Goal: Task Accomplishment & Management: Use online tool/utility

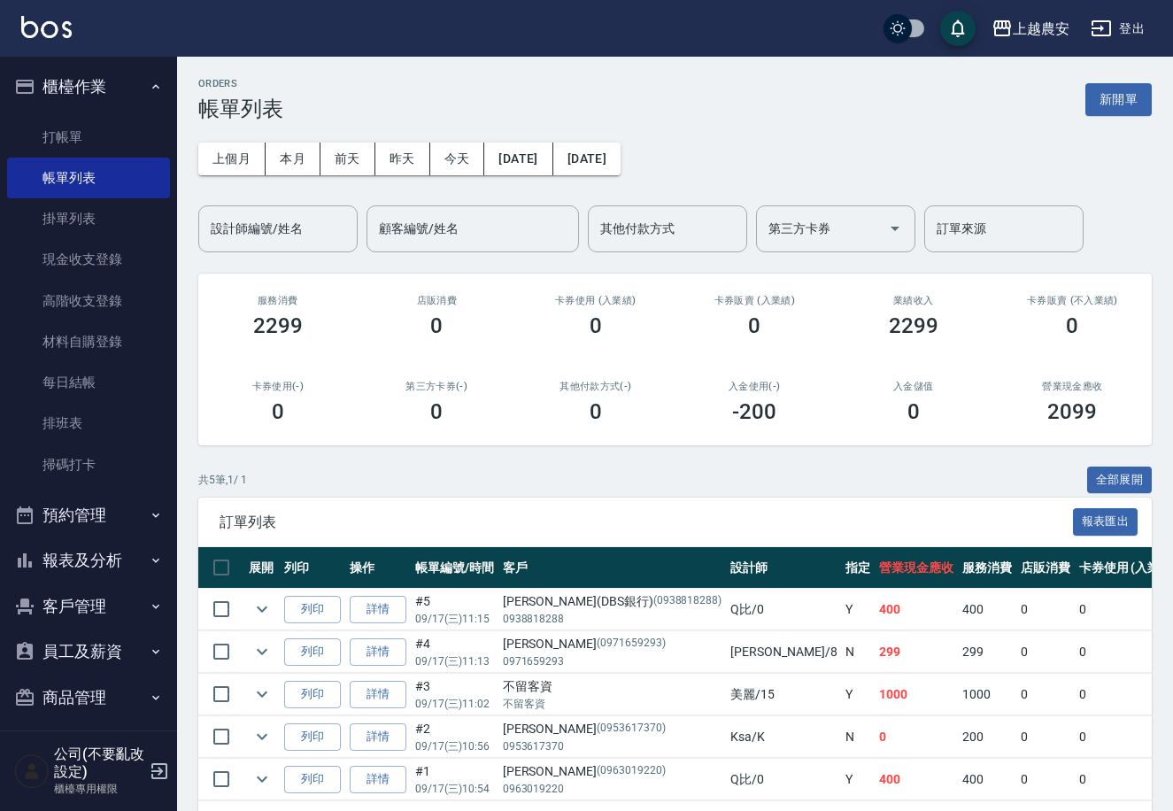
scroll to position [10, 0]
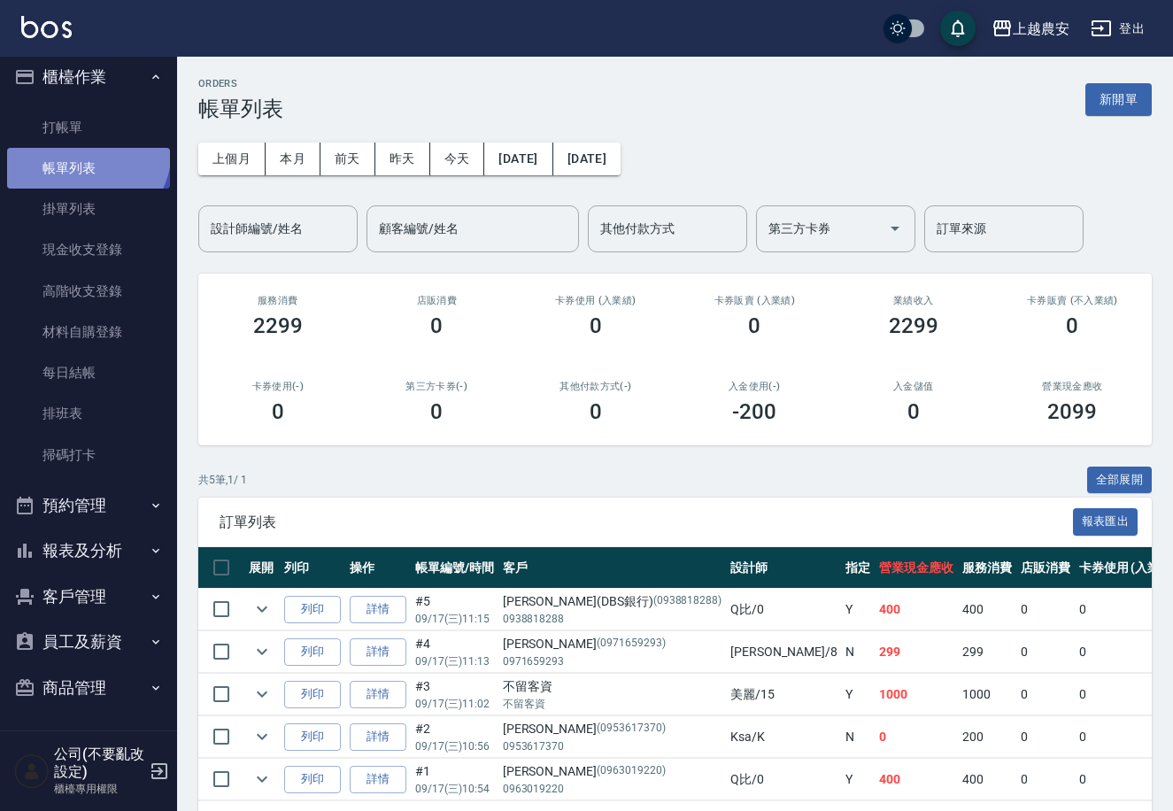
click at [81, 149] on link "帳單列表" at bounding box center [88, 168] width 163 height 41
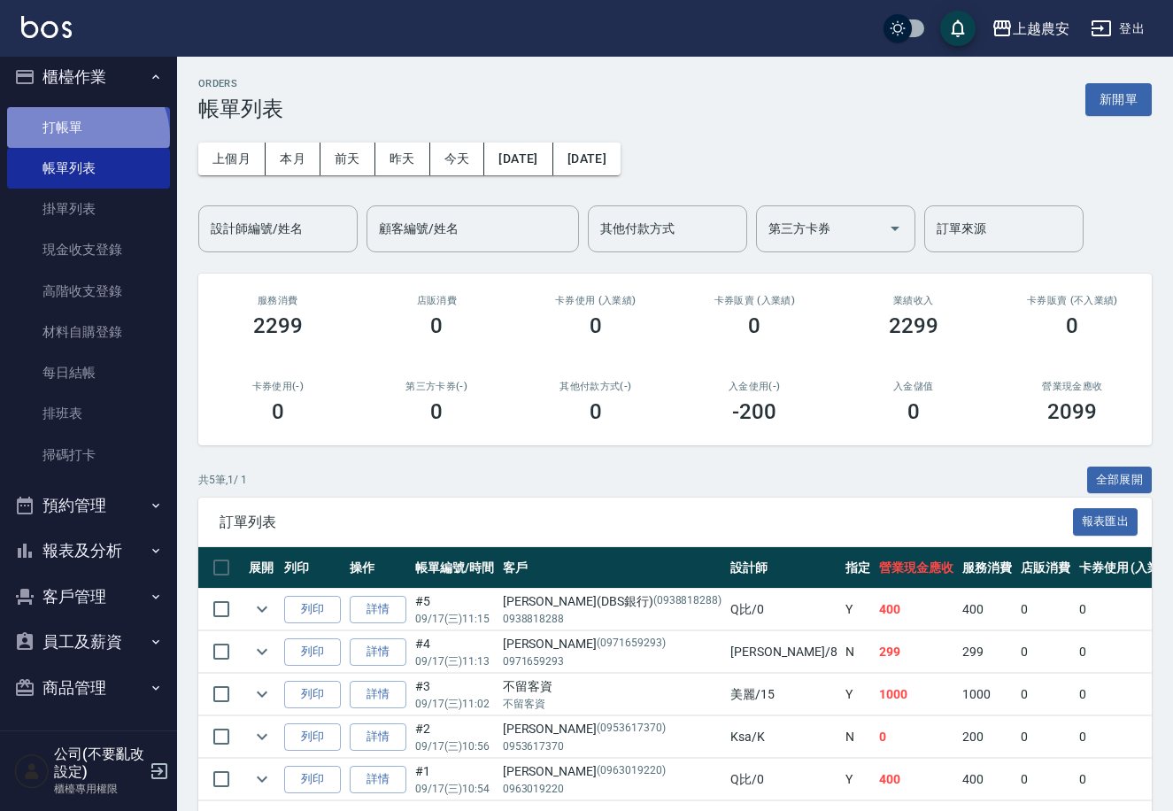
click at [85, 136] on link "打帳單" at bounding box center [88, 127] width 163 height 41
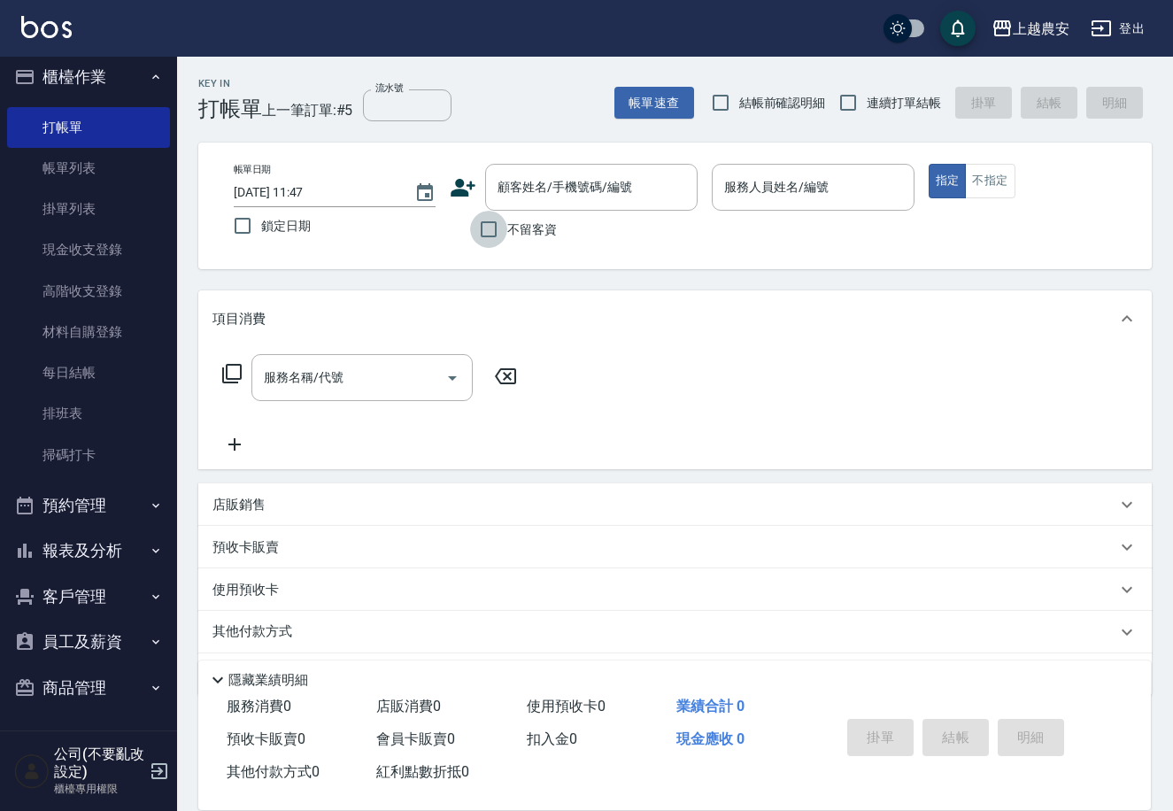
drag, startPoint x: 481, startPoint y: 226, endPoint x: 774, endPoint y: 218, distance: 294.0
click at [489, 226] on input "不留客資" at bounding box center [488, 229] width 37 height 37
checkbox input "true"
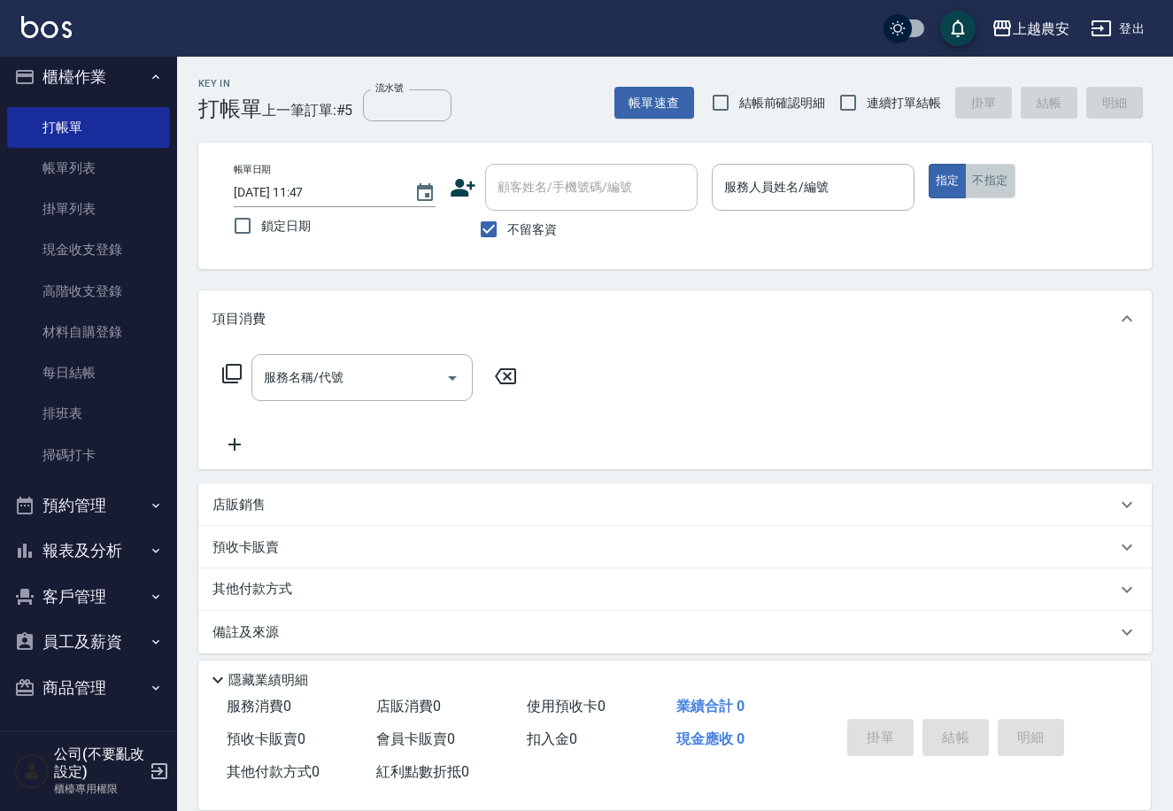
click at [987, 177] on button "不指定" at bounding box center [990, 181] width 50 height 35
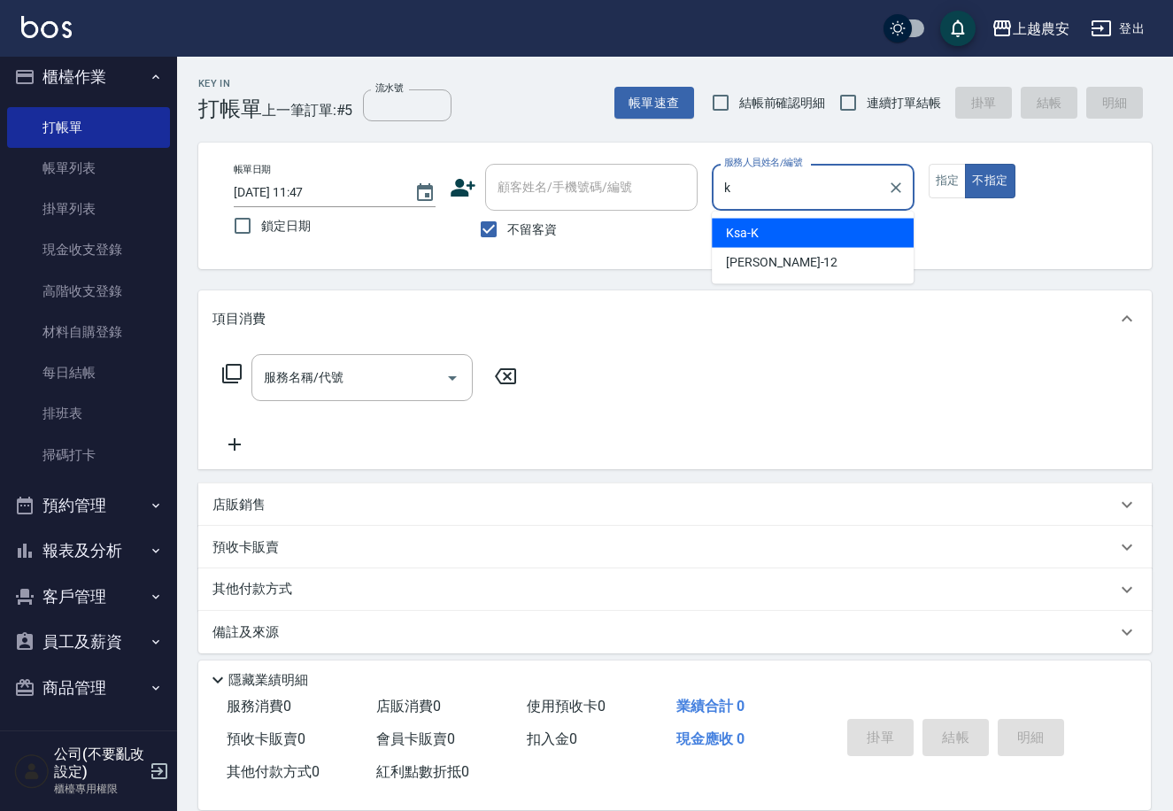
type input "Ksa-K"
type button "false"
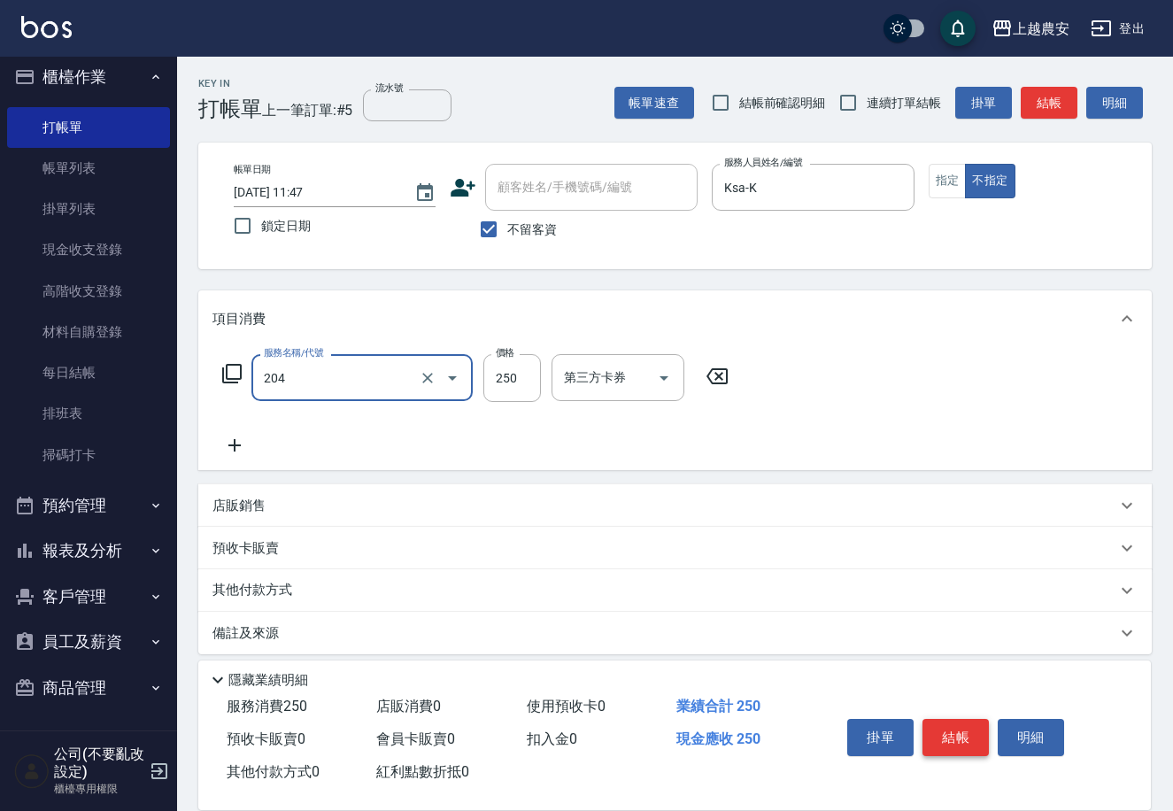
type input "梳髮(204)"
click at [950, 735] on button "結帳" at bounding box center [955, 737] width 66 height 37
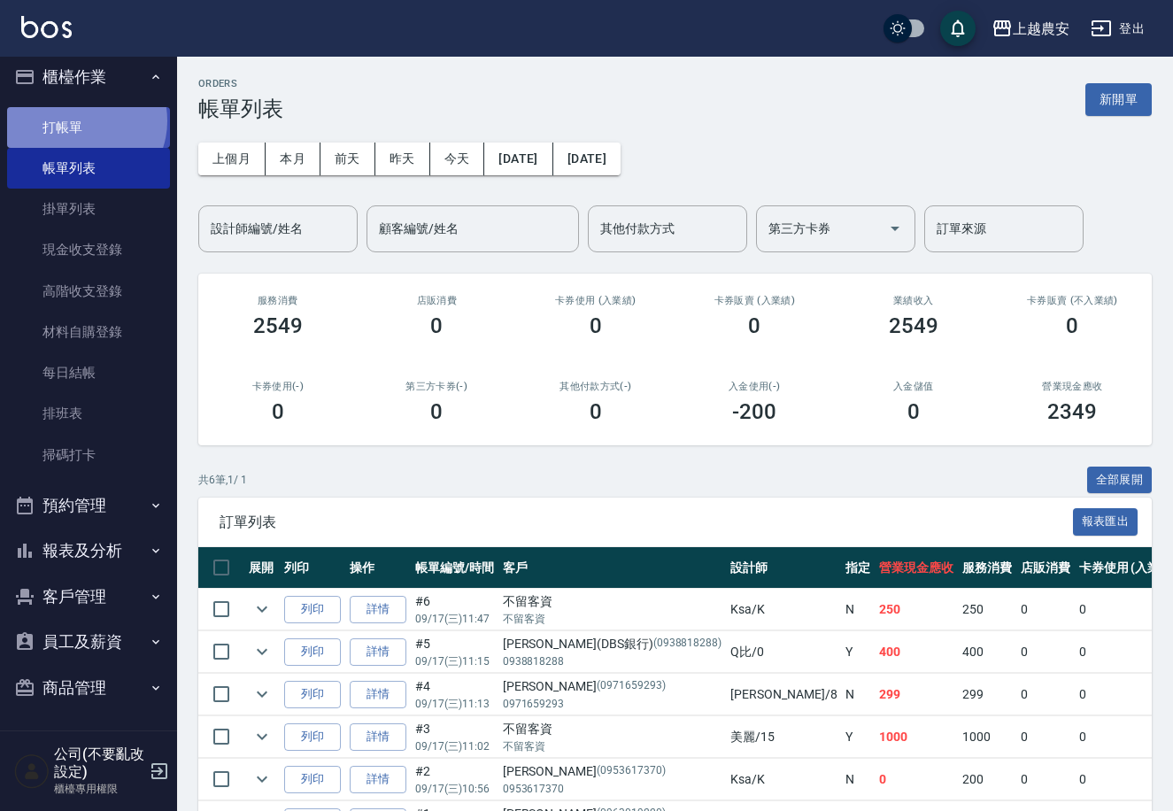
click at [83, 120] on link "打帳單" at bounding box center [88, 127] width 163 height 41
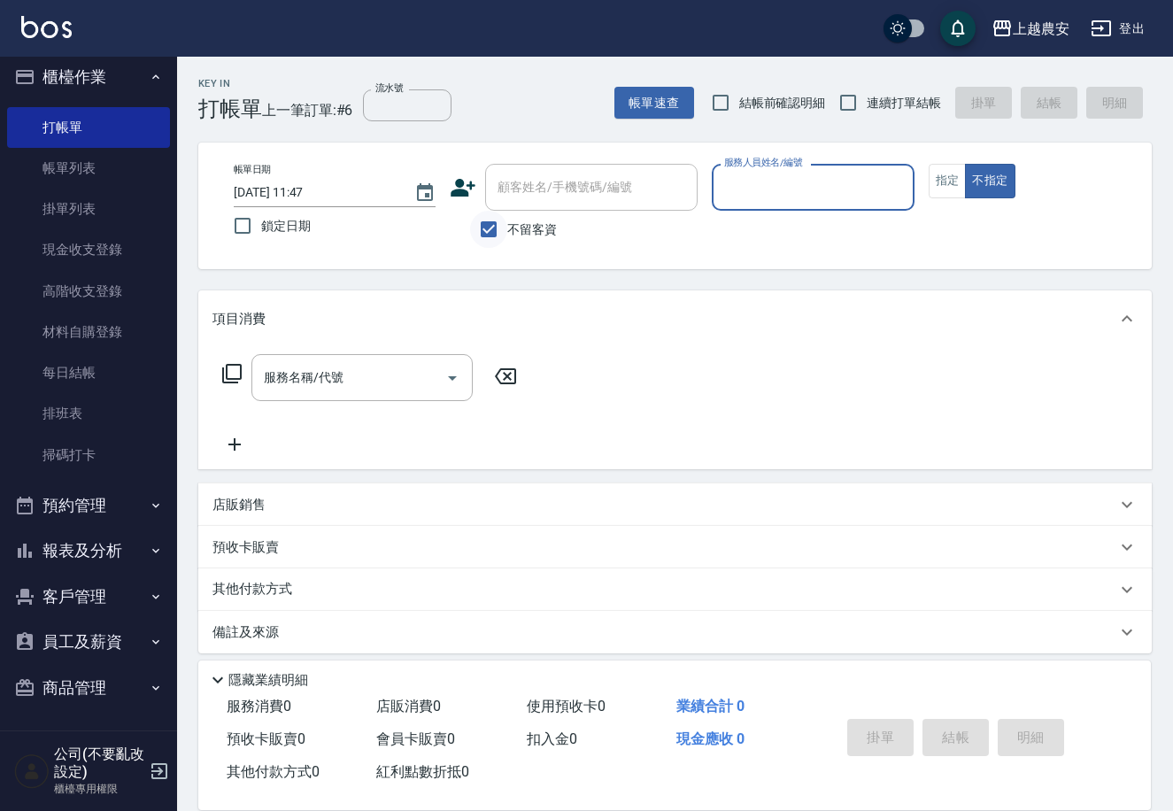
drag, startPoint x: 481, startPoint y: 227, endPoint x: 494, endPoint y: 210, distance: 21.4
click at [480, 222] on input "不留客資" at bounding box center [488, 229] width 37 height 37
checkbox input "false"
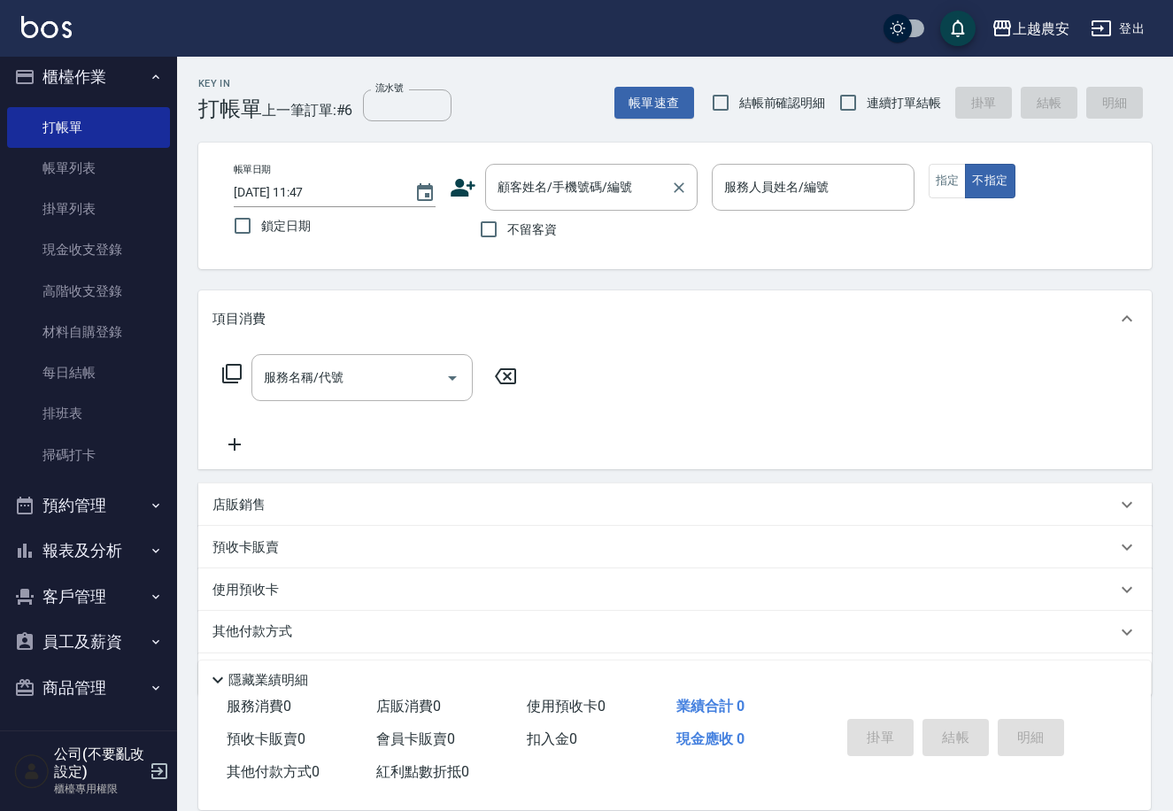
click at [537, 179] on input "顧客姓名/手機號碼/編號" at bounding box center [578, 187] width 170 height 31
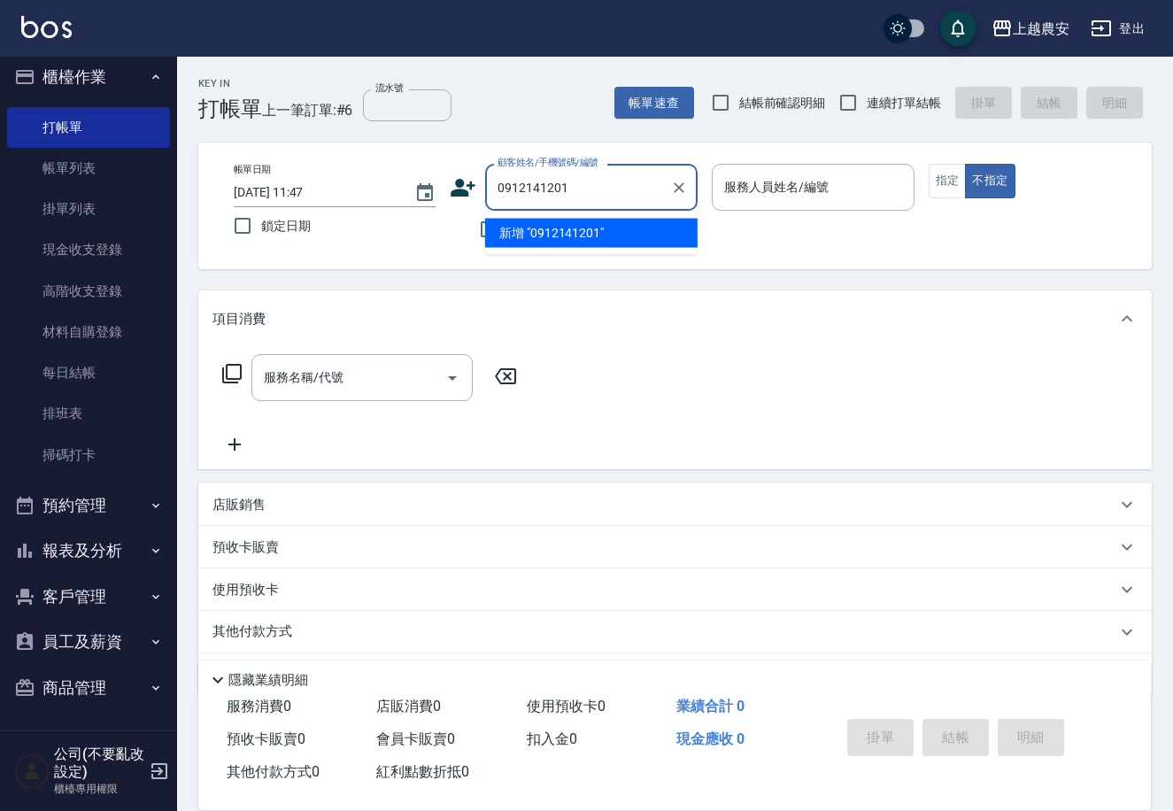
drag, startPoint x: 559, startPoint y: 181, endPoint x: 455, endPoint y: 171, distance: 104.0
click at [408, 179] on div "帳單日期 [DATE] 11:47 鎖定日期 顧客姓名/手機號碼/編號 0912141201 顧客姓名/手機號碼/編號 不留客資 服務人員姓名/編號 服務人員…" at bounding box center [675, 206] width 911 height 84
type input "0912141201"
click at [474, 183] on icon at bounding box center [463, 188] width 25 height 18
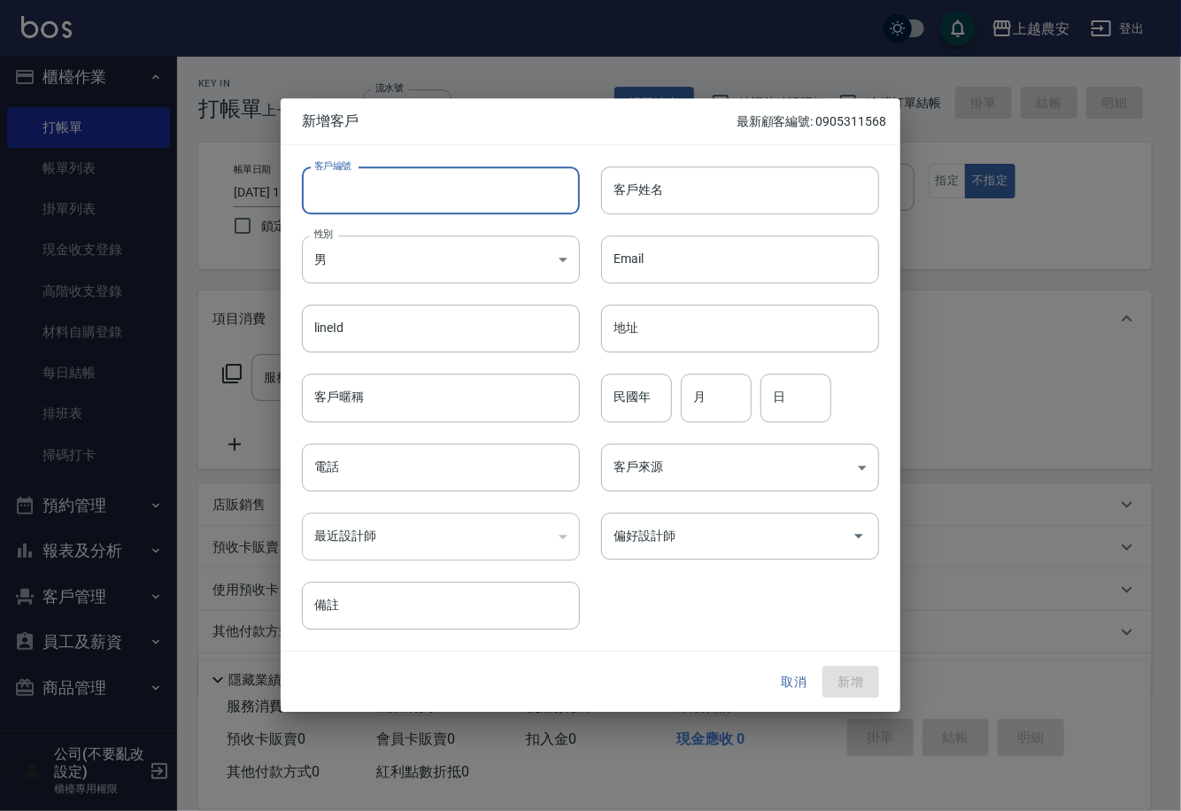
click at [474, 184] on input "客戶編號" at bounding box center [441, 190] width 278 height 48
paste input "0912141201"
type input "0912141201"
click at [427, 247] on body "上越農安 登出 櫃檯作業 打帳單 帳單列表 掛單列表 現金收支登錄 高階收支登錄 材料自購登錄 每日結帳 排班表 掃碼打卡 預約管理 預約管理 單日預約紀錄 …" at bounding box center [590, 431] width 1181 height 863
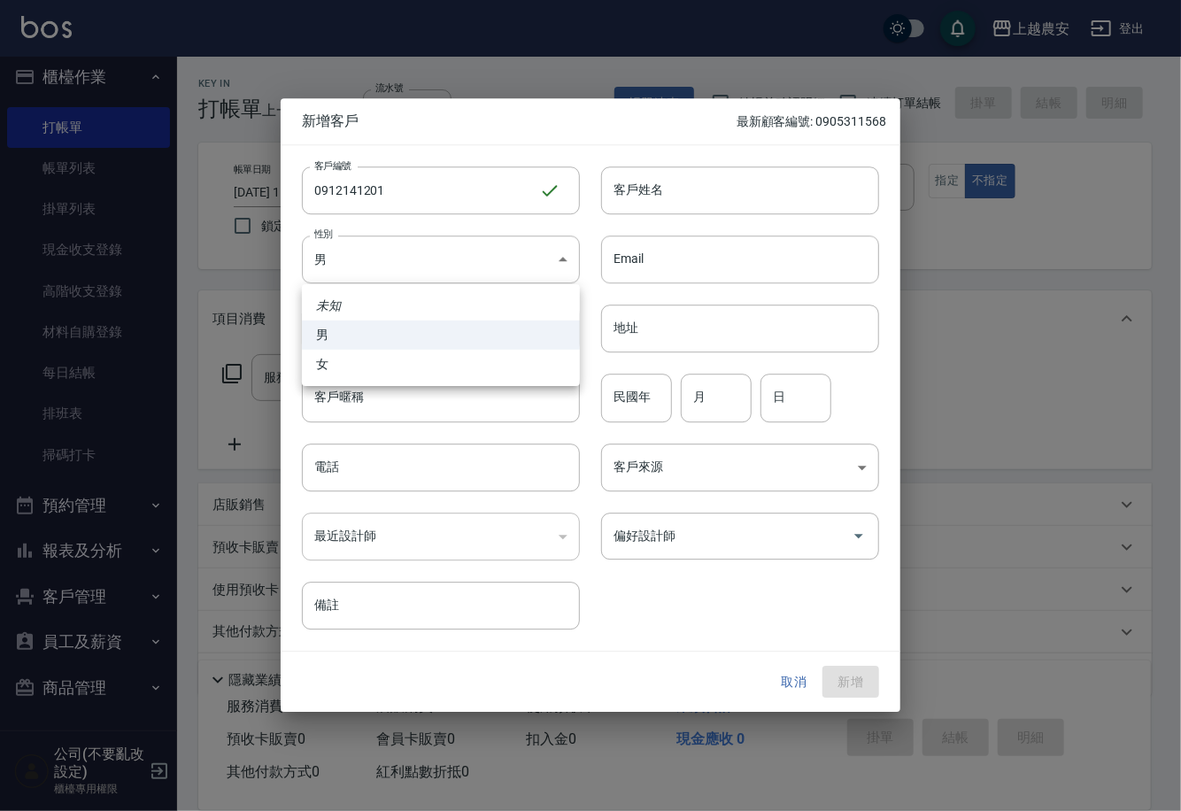
click at [479, 371] on li "女" at bounding box center [441, 364] width 278 height 29
type input "[DEMOGRAPHIC_DATA]"
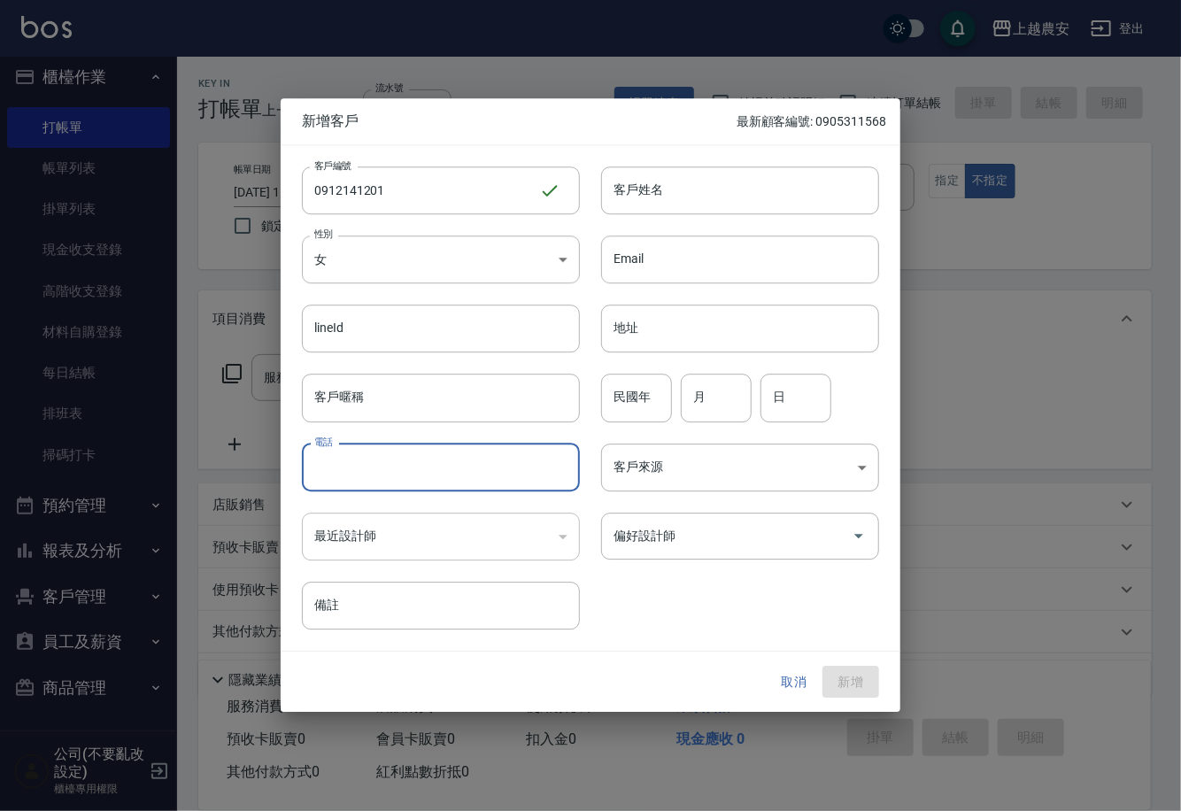
click at [507, 485] on input "電話" at bounding box center [441, 467] width 278 height 48
paste input "0912141201"
type input "0912141201"
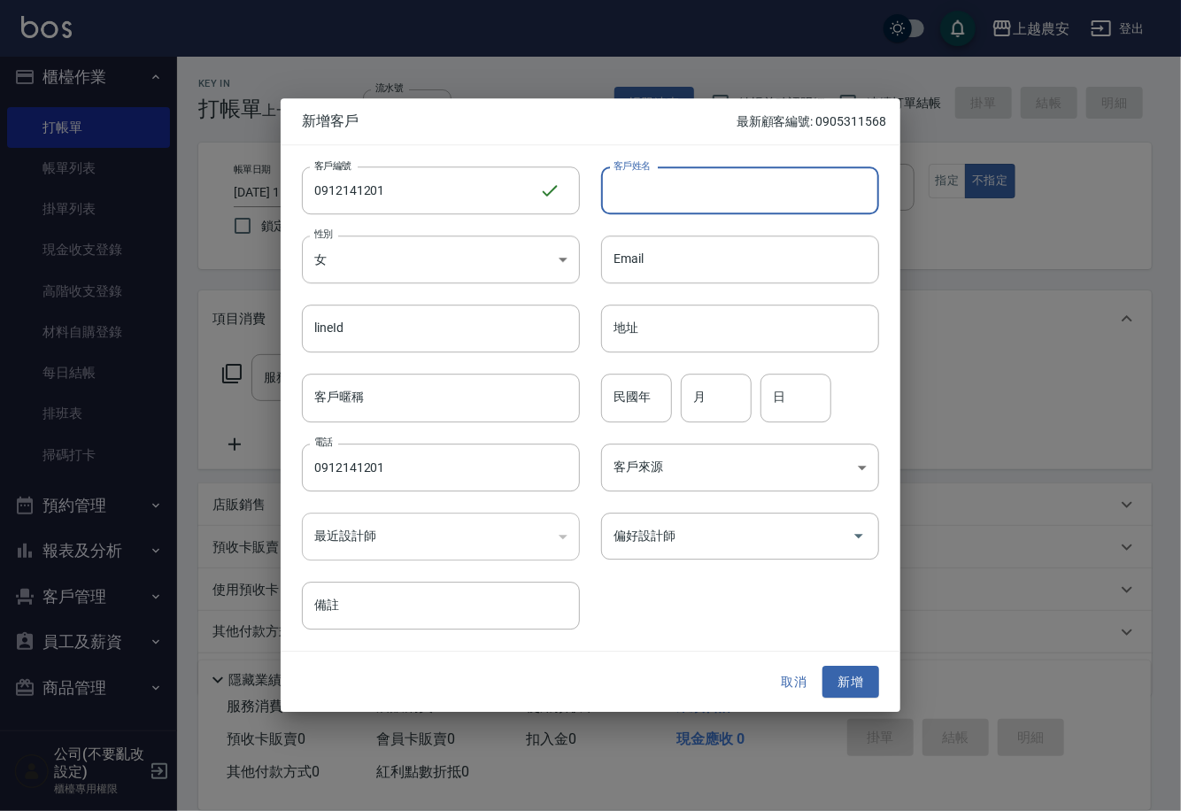
click at [839, 202] on input "客戶姓名" at bounding box center [740, 190] width 278 height 48
type input "u"
click at [748, 520] on div "偏好設計師" at bounding box center [740, 535] width 278 height 47
type input "葉小姐"
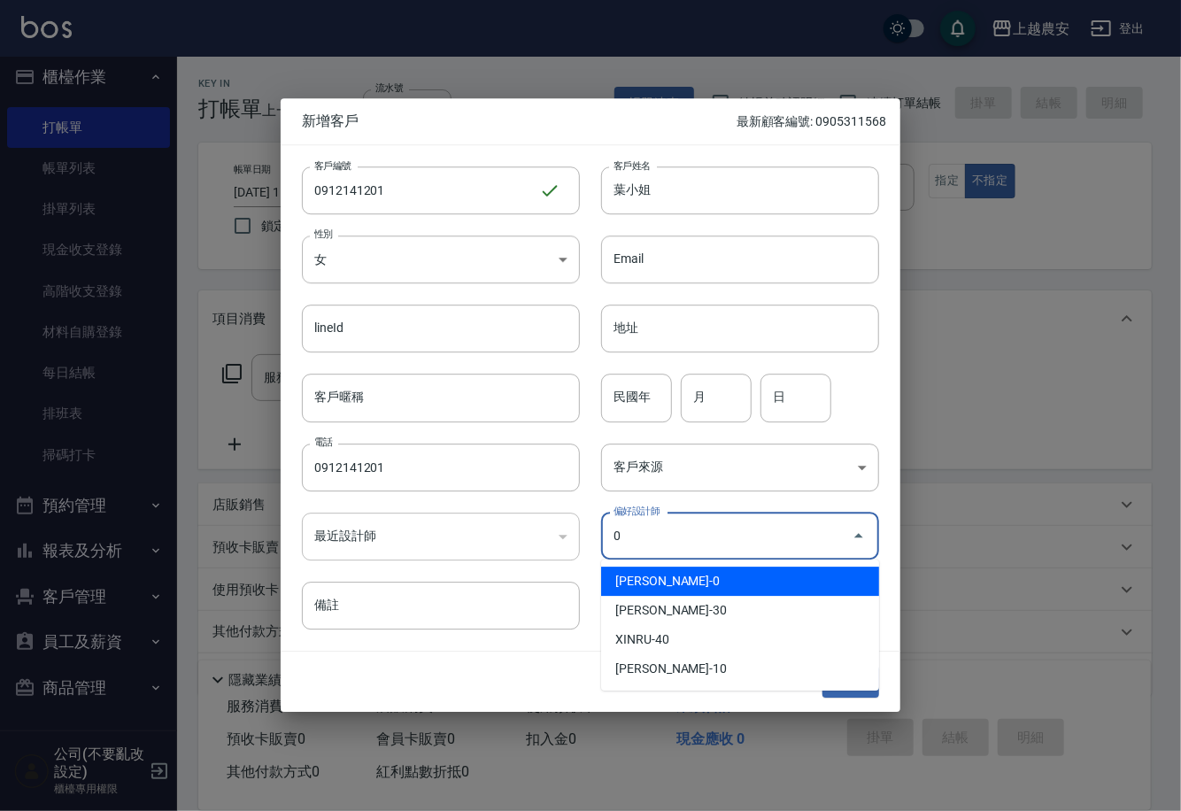
click at [735, 570] on li "[PERSON_NAME]-0" at bounding box center [740, 580] width 278 height 29
type input "陳佳怡"
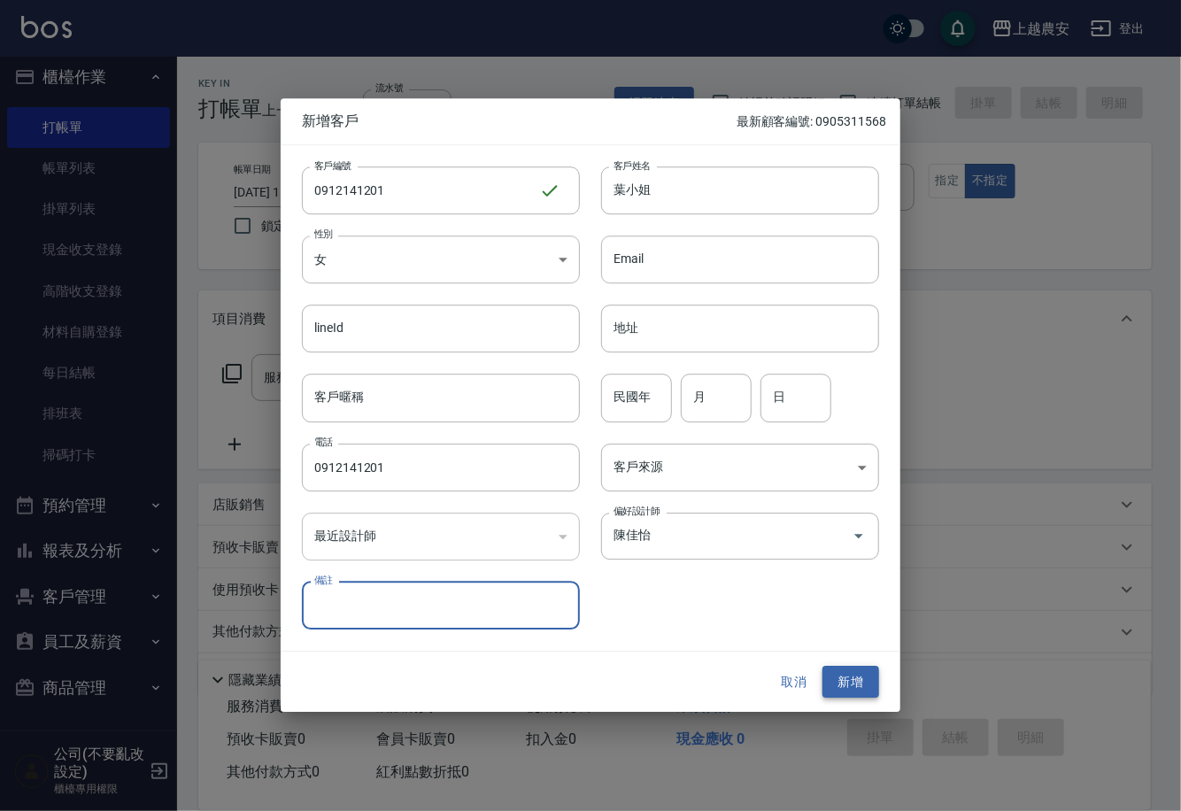
click at [850, 677] on button "新增" at bounding box center [850, 682] width 57 height 33
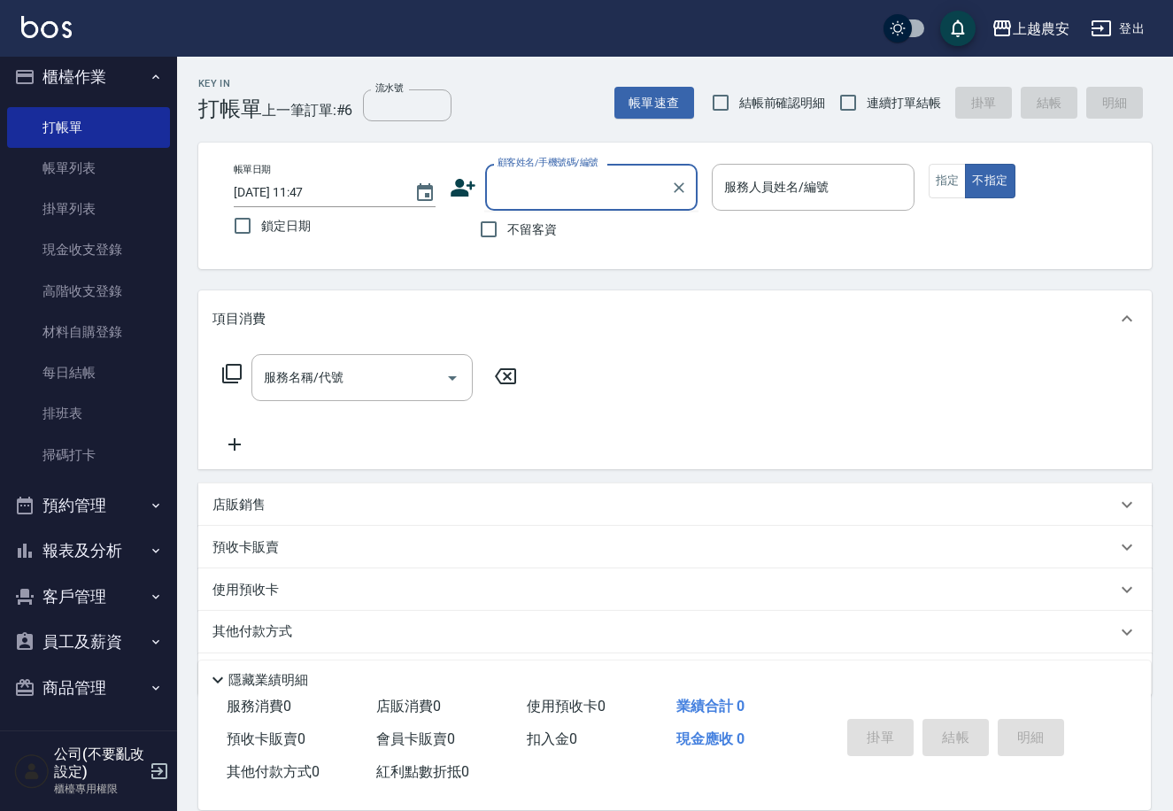
click at [538, 181] on input "顧客姓名/手機號碼/編號" at bounding box center [578, 187] width 170 height 31
paste input "0912141201"
type input "0912141201"
click at [682, 188] on icon "Clear" at bounding box center [679, 188] width 18 height 18
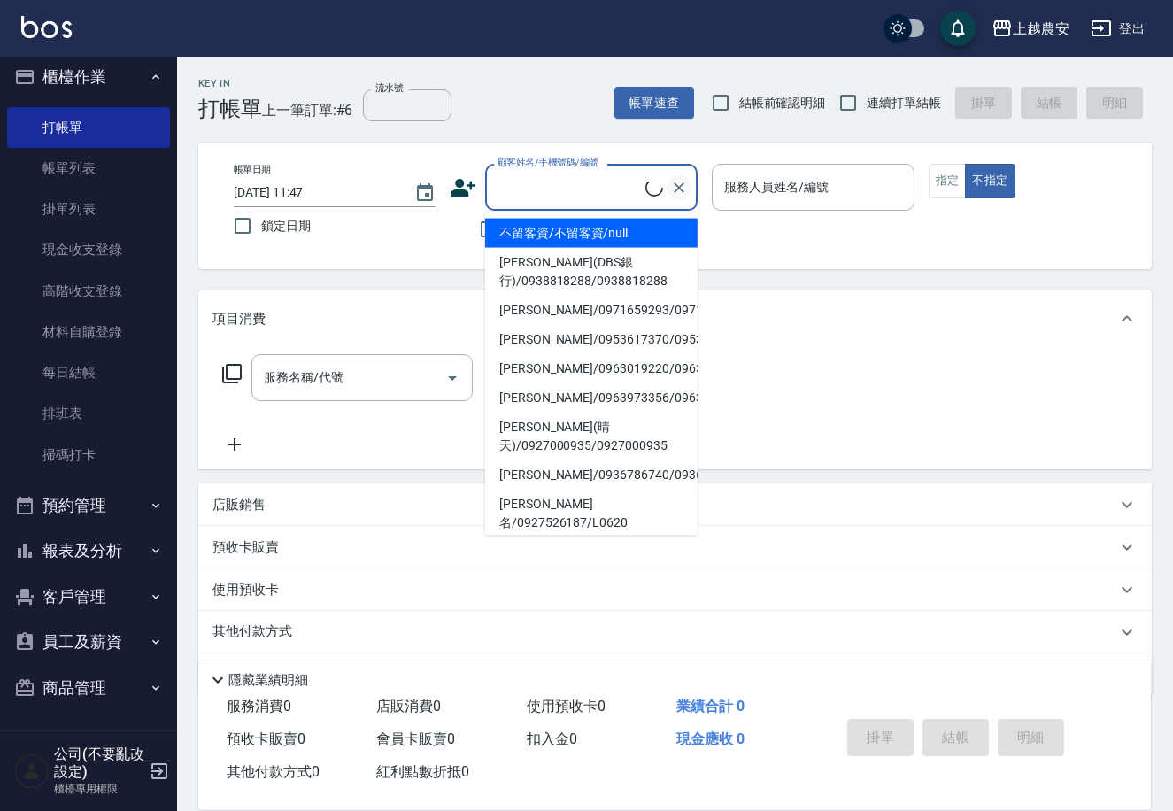
paste input "0912141201"
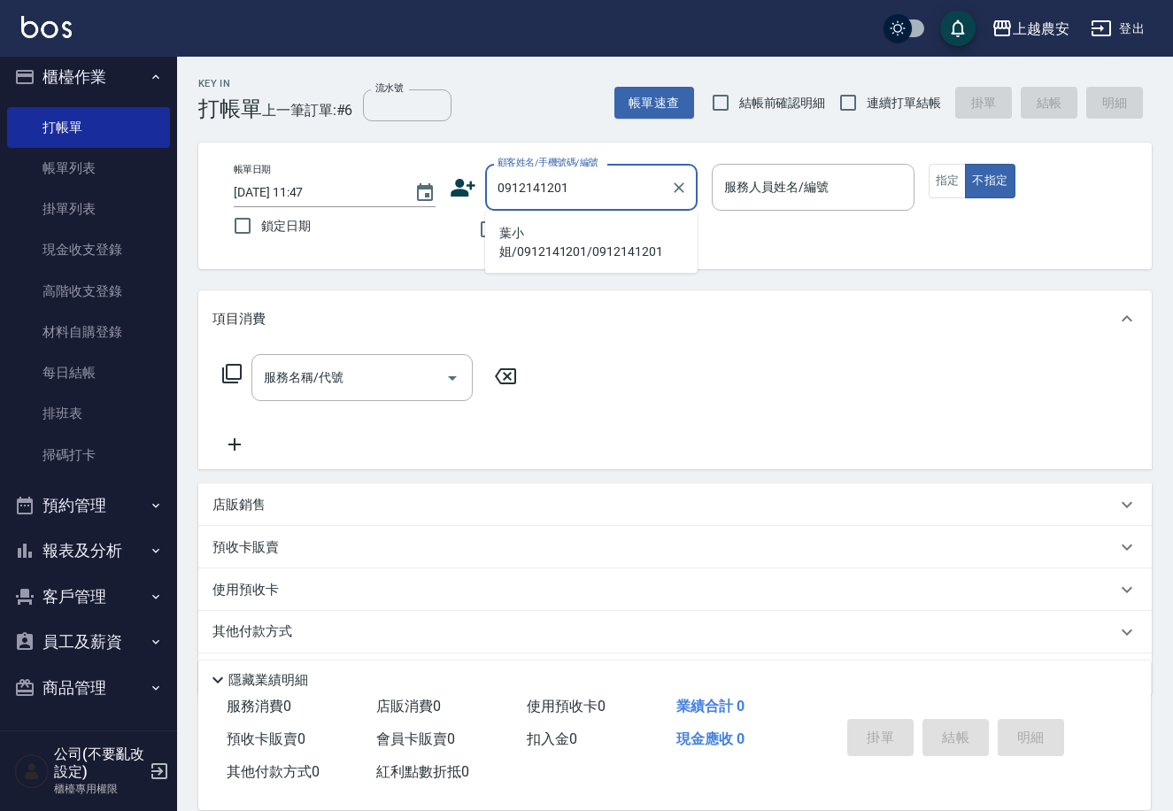
click at [601, 227] on li "葉小姐/0912141201/0912141201" at bounding box center [591, 243] width 212 height 48
type input "葉小姐/0912141201/0912141201"
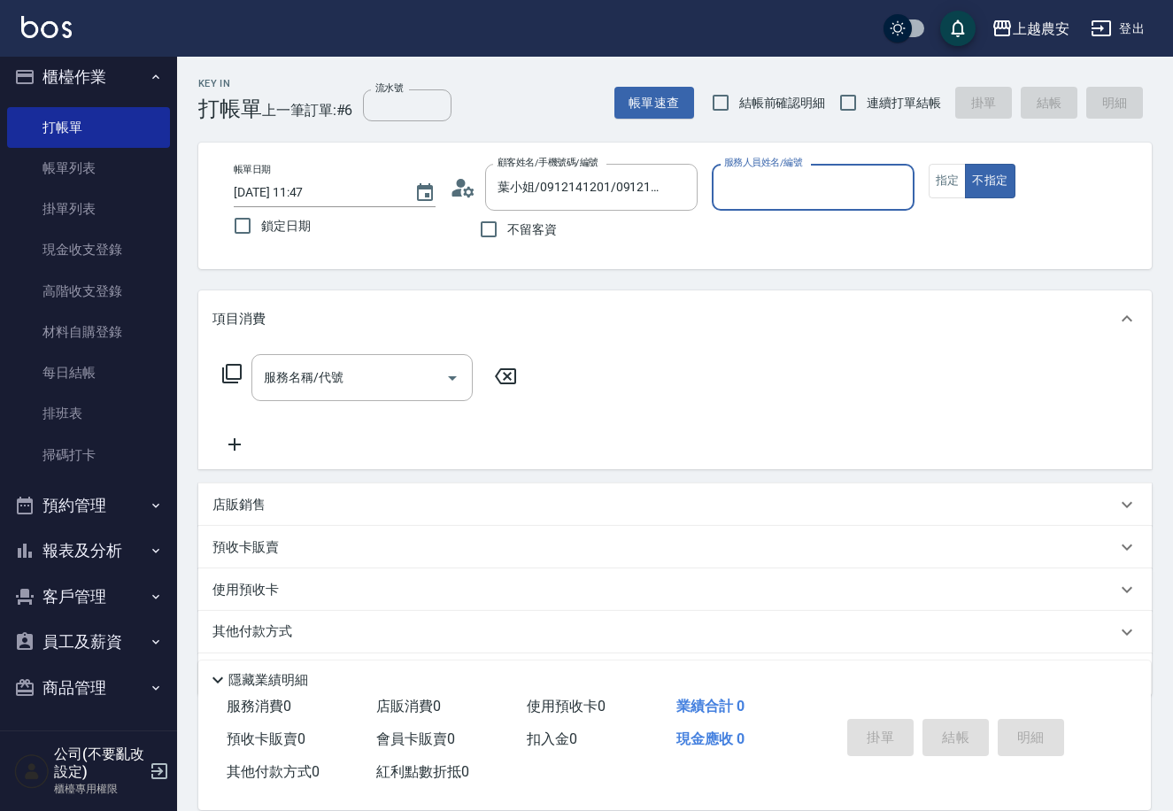
type input "Q比-0"
click at [939, 183] on button "指定" at bounding box center [948, 181] width 38 height 35
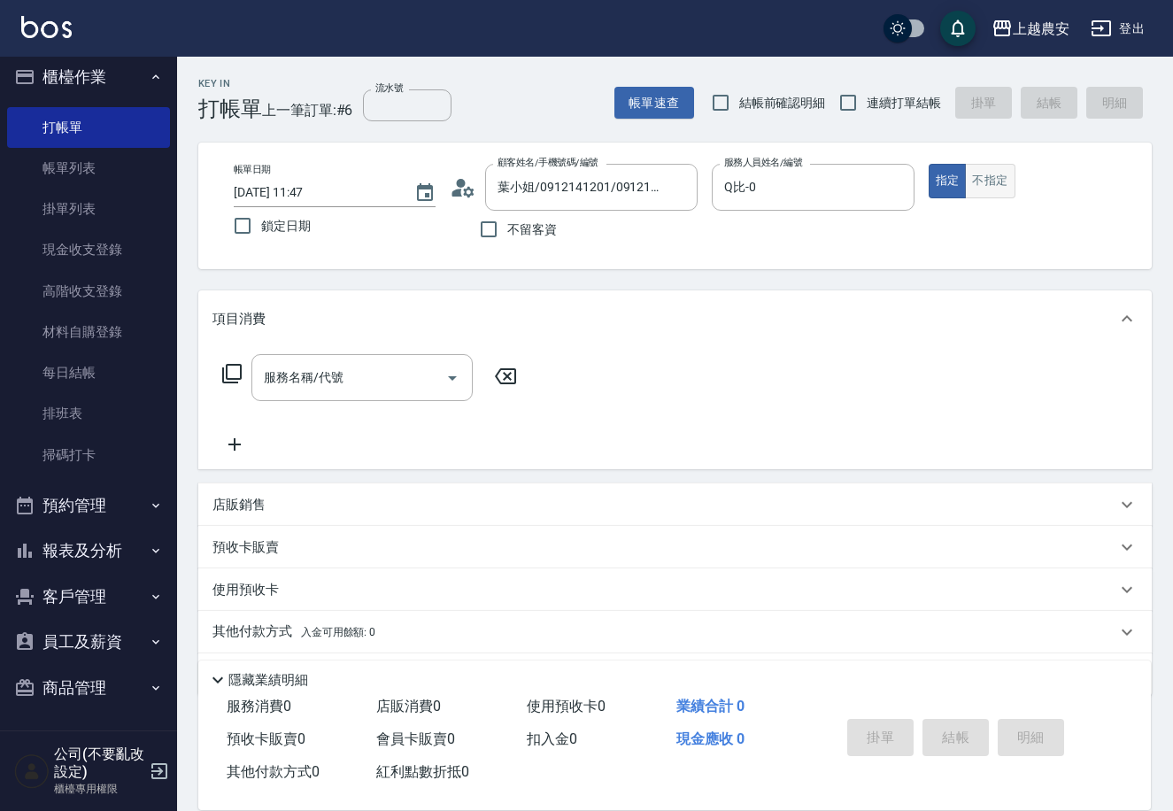
click at [990, 177] on button "不指定" at bounding box center [990, 181] width 50 height 35
type button "false"
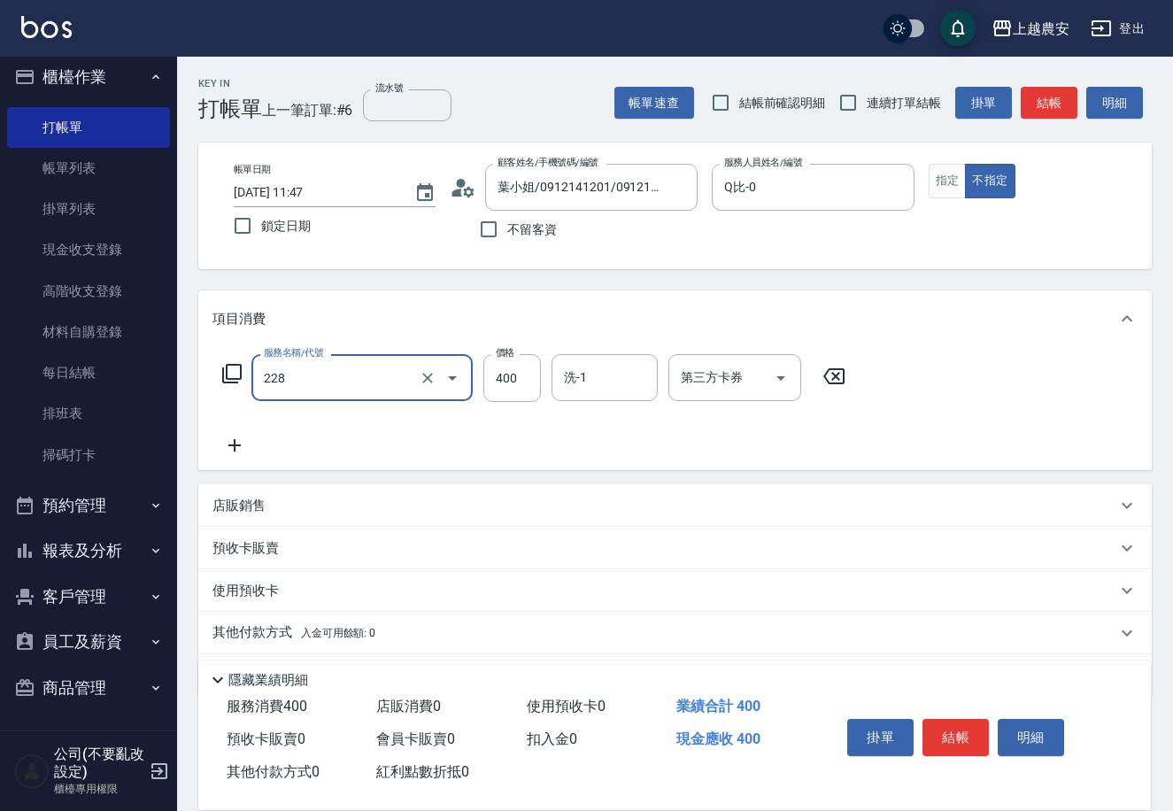
type input "洗髮(228)"
click at [959, 737] on button "結帳" at bounding box center [955, 737] width 66 height 37
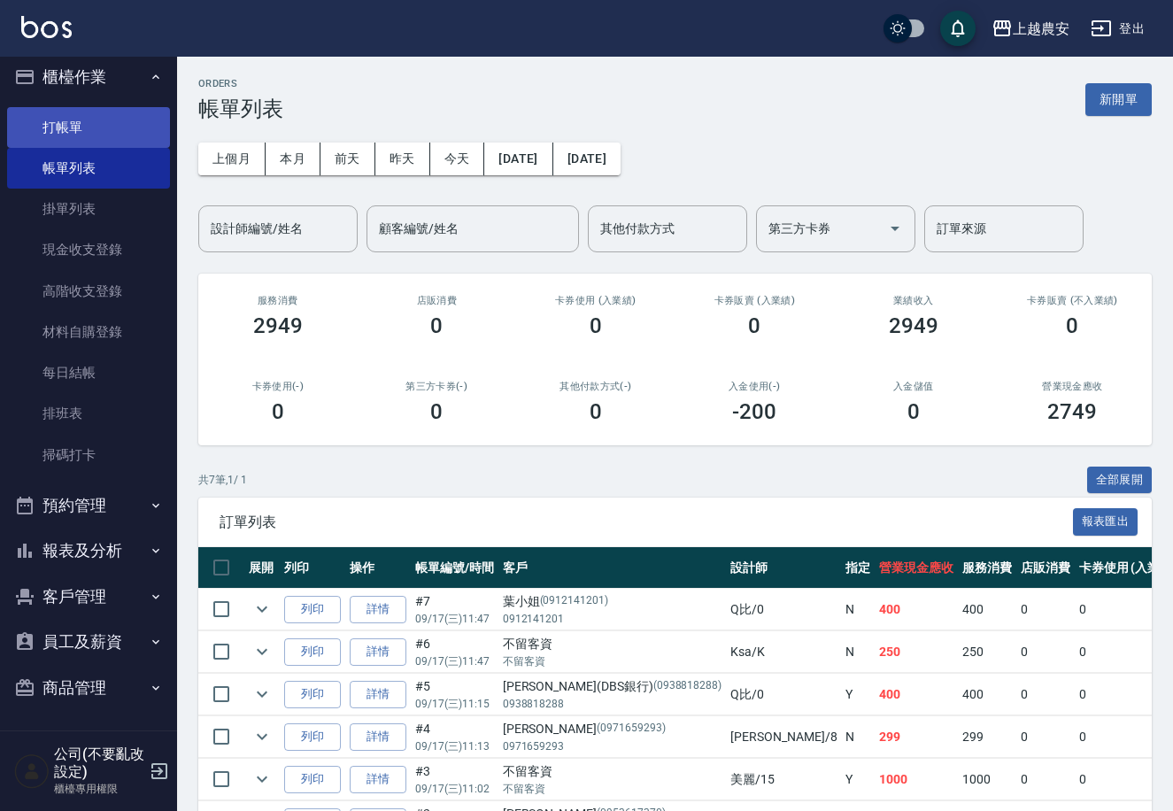
click at [151, 121] on link "打帳單" at bounding box center [88, 127] width 163 height 41
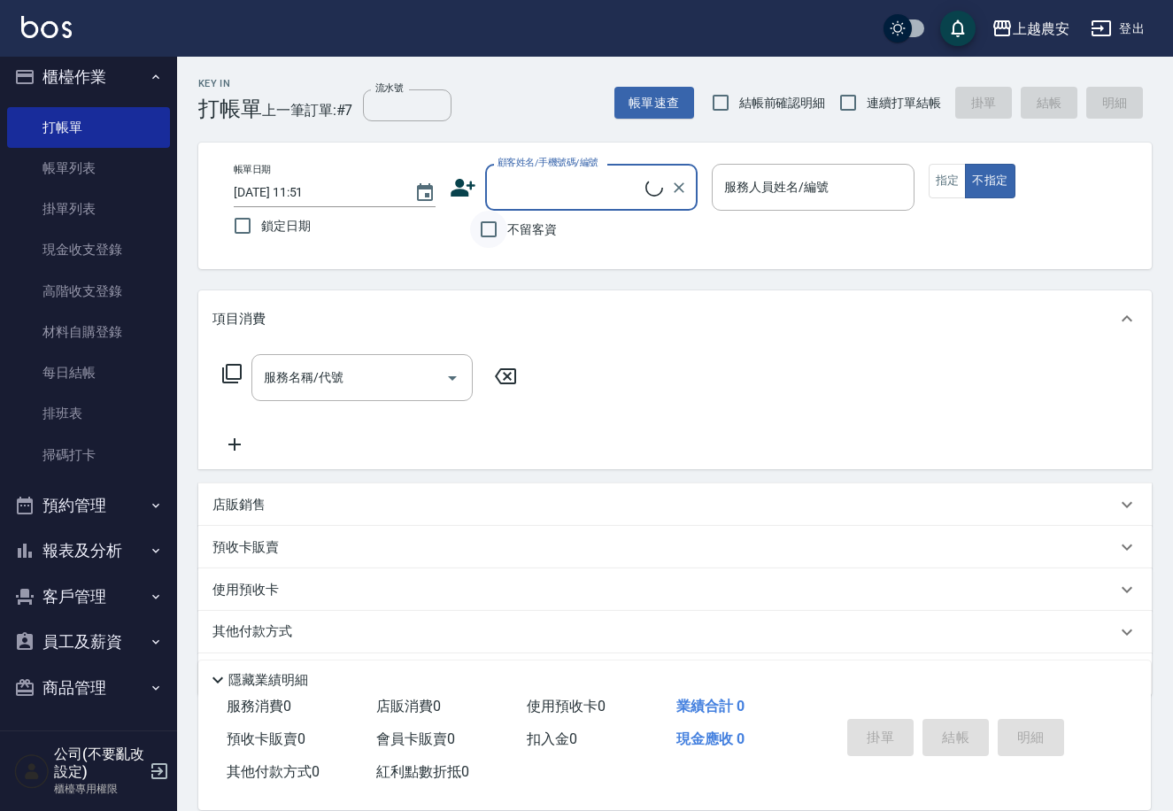
click at [495, 230] on input "不留客資" at bounding box center [488, 229] width 37 height 37
checkbox input "true"
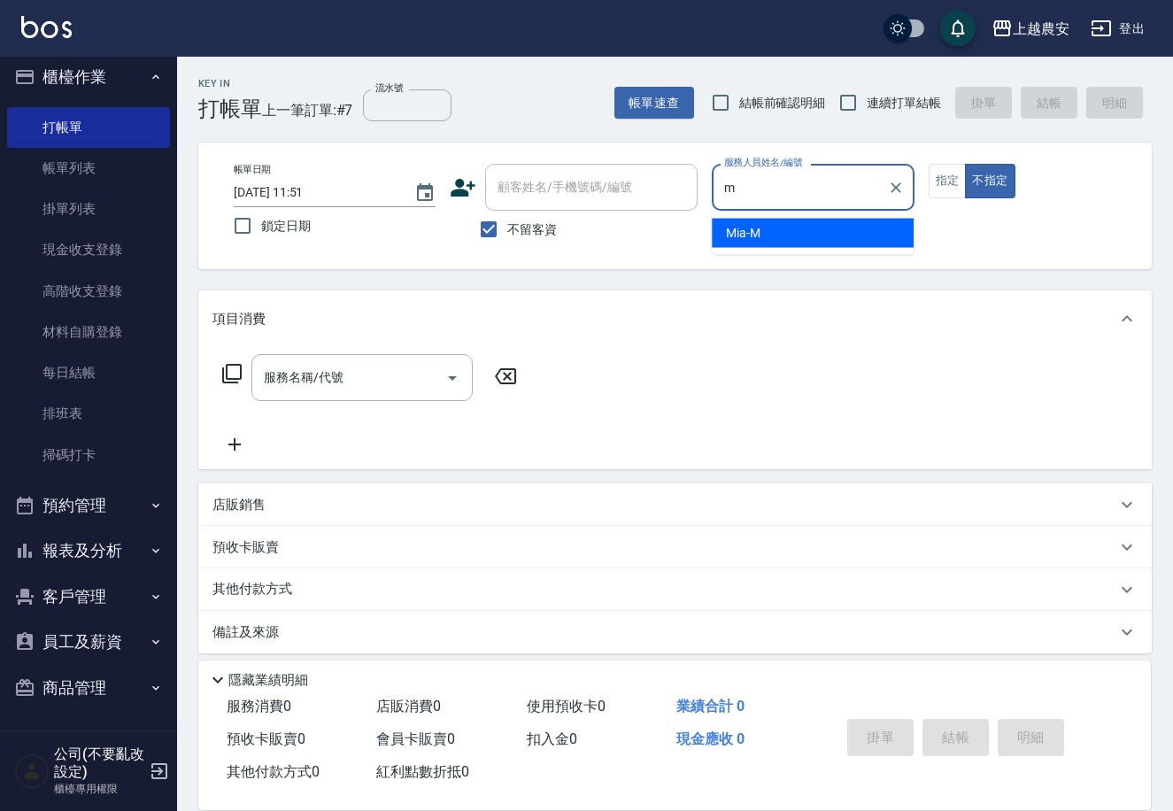
type input "Mia-M"
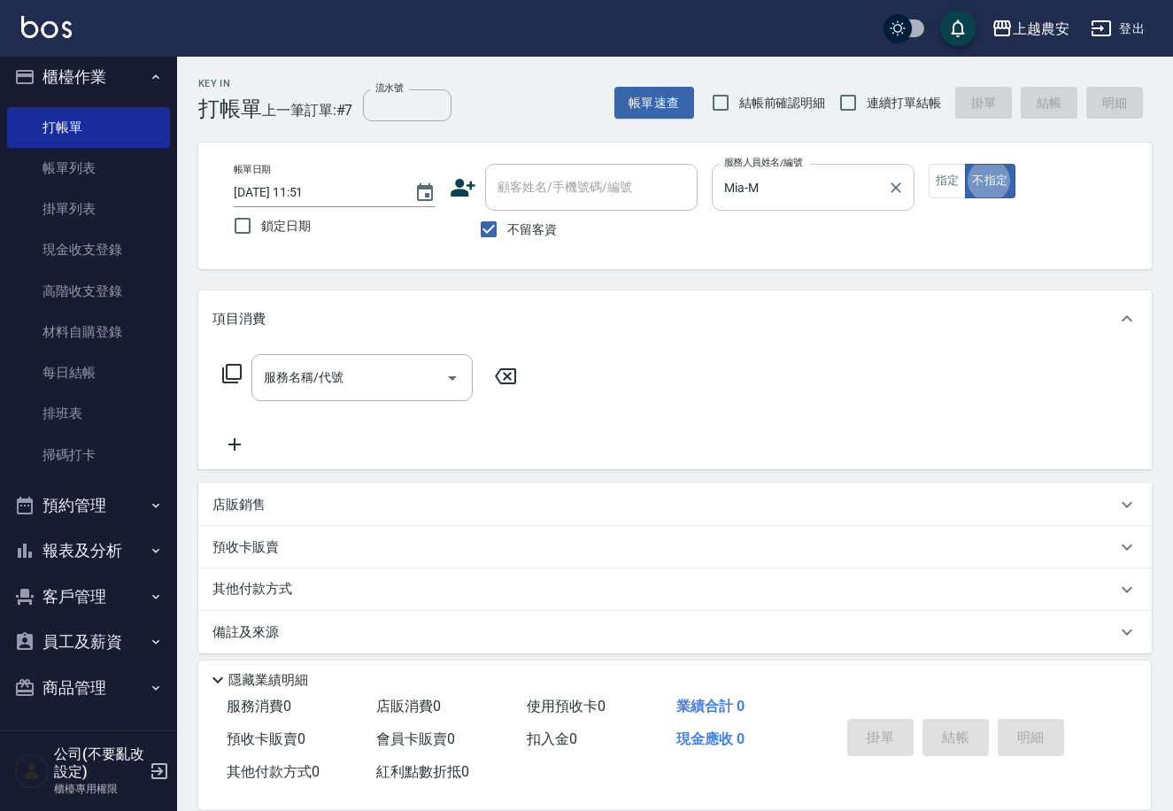
type button "false"
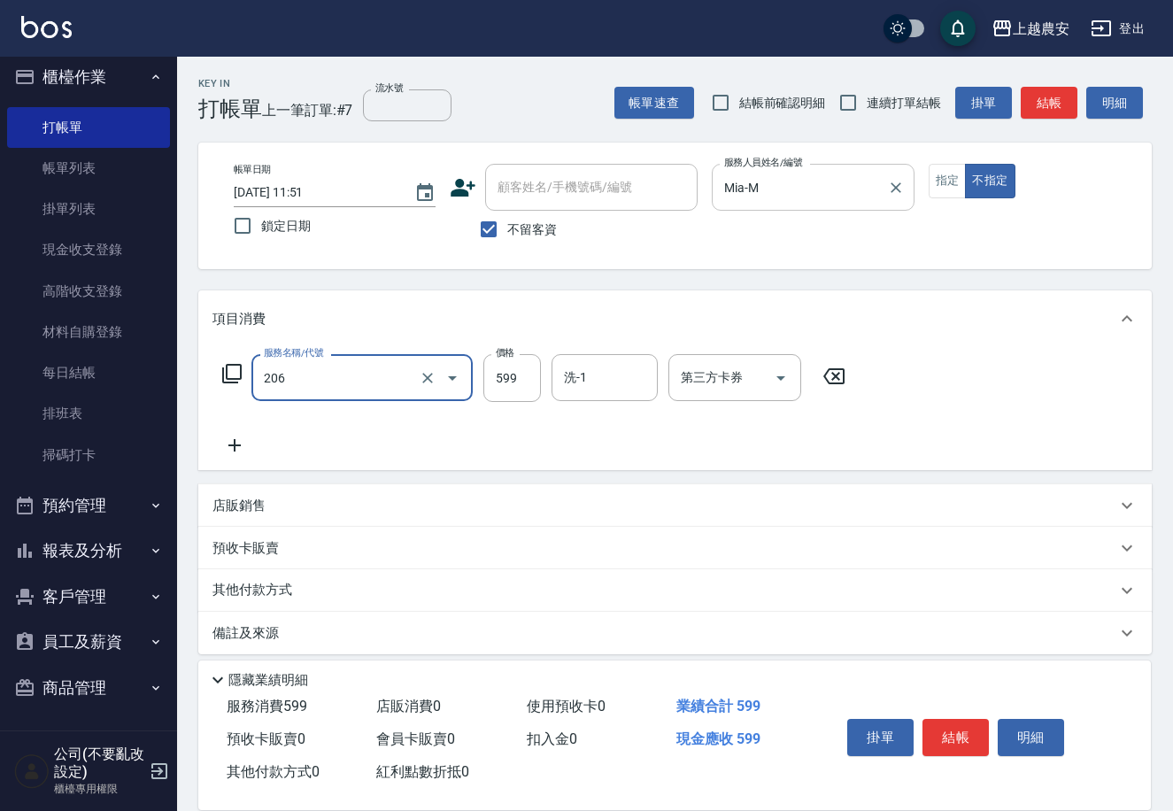
type input "洗+剪(206)"
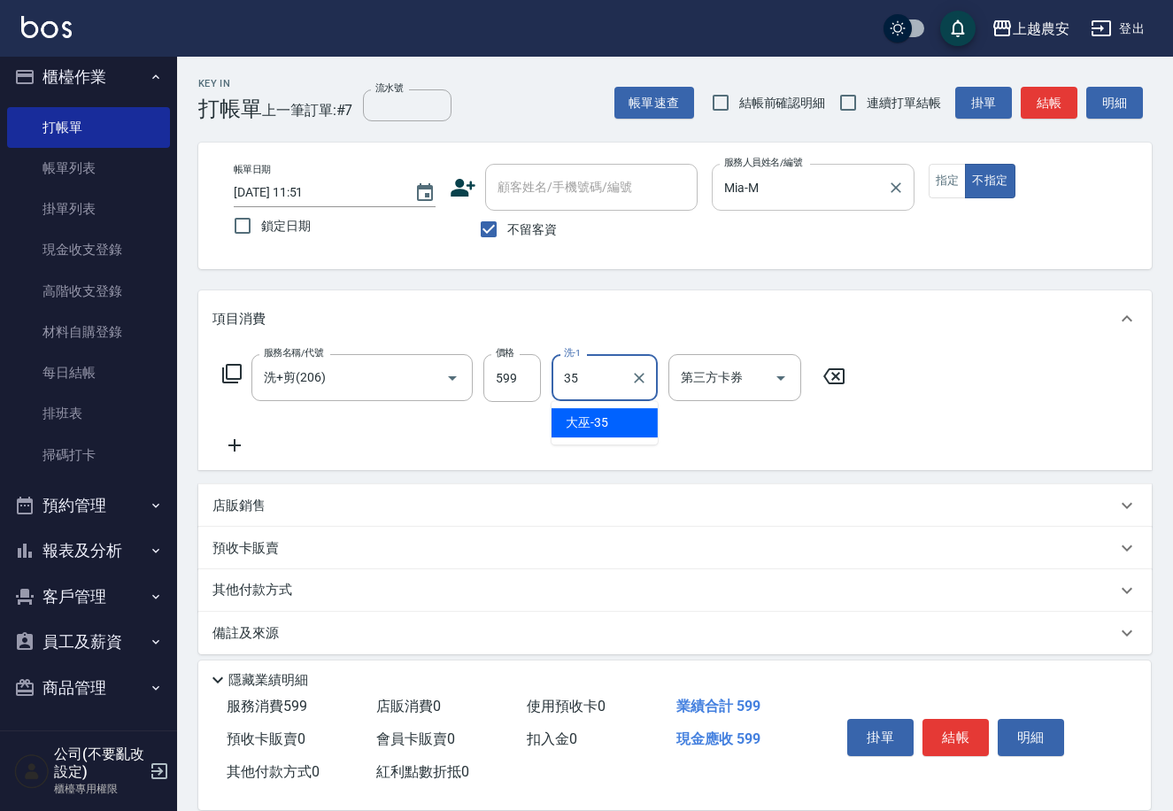
type input "大巫-35"
click at [976, 719] on button "結帳" at bounding box center [955, 737] width 66 height 37
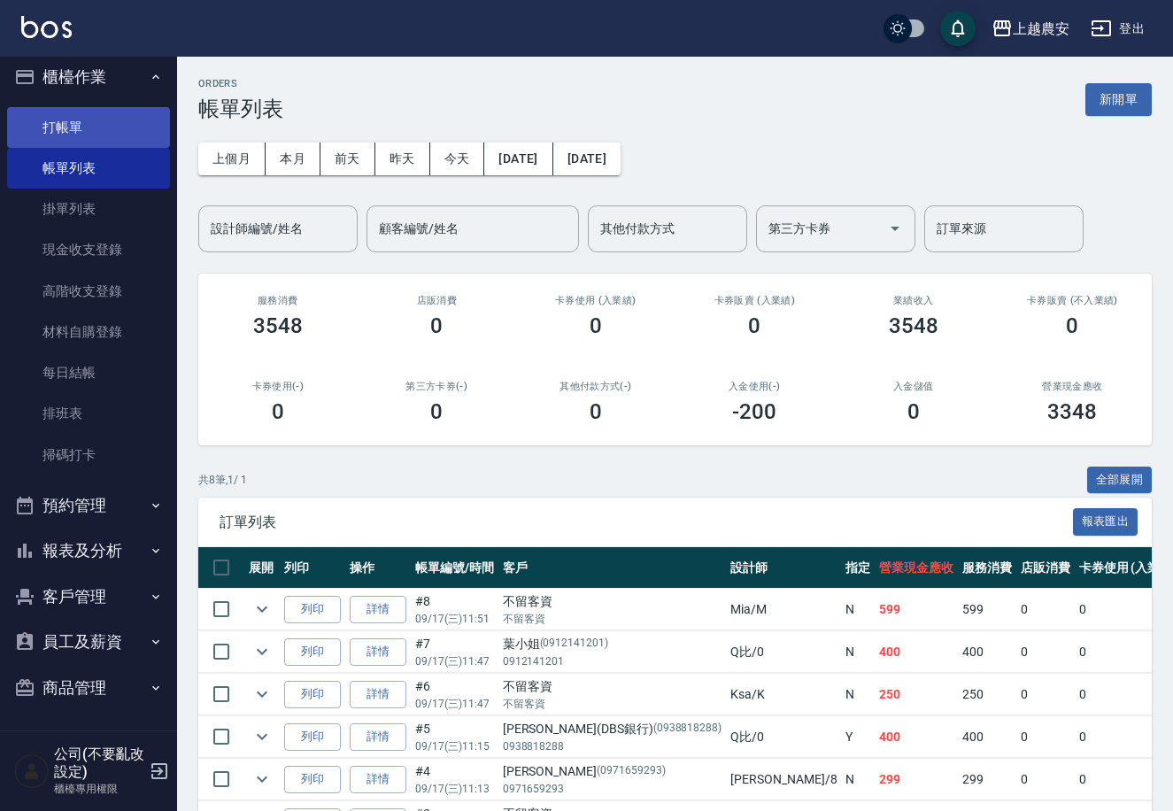
click at [116, 139] on link "打帳單" at bounding box center [88, 127] width 163 height 41
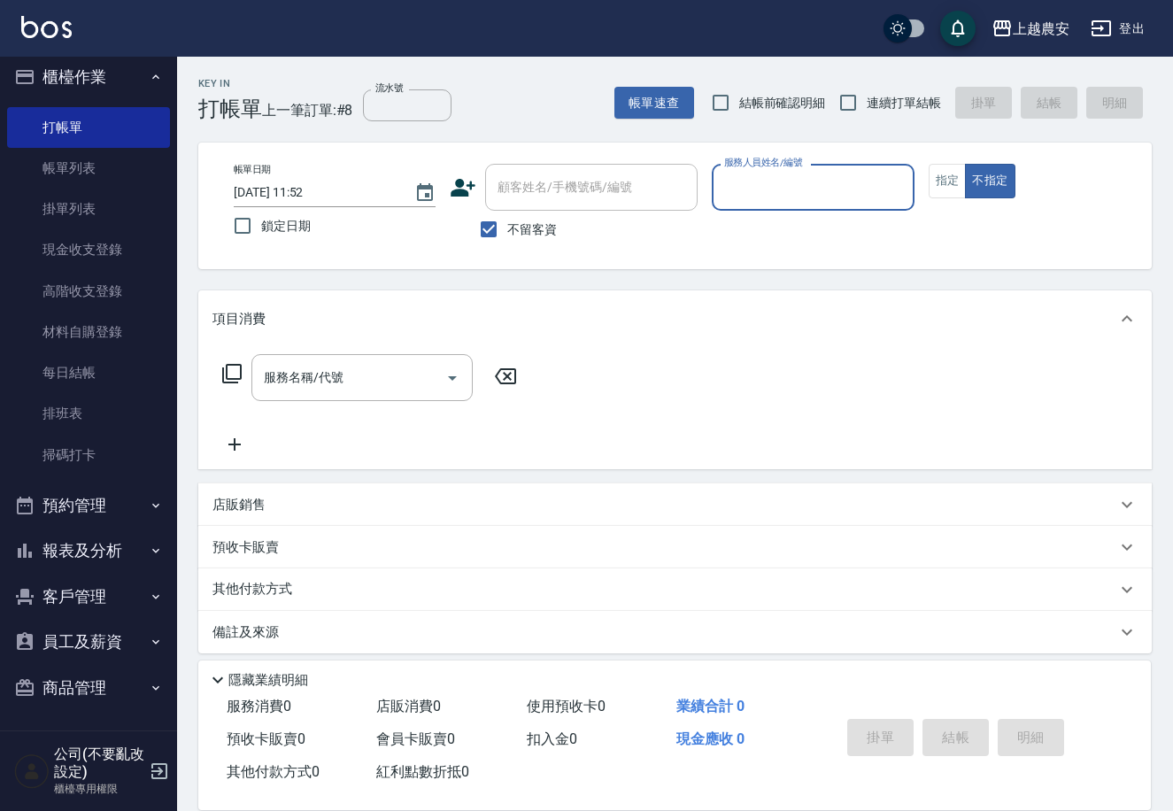
drag, startPoint x: 492, startPoint y: 228, endPoint x: 513, endPoint y: 187, distance: 46.7
click at [494, 226] on input "不留客資" at bounding box center [488, 229] width 37 height 37
checkbox input "false"
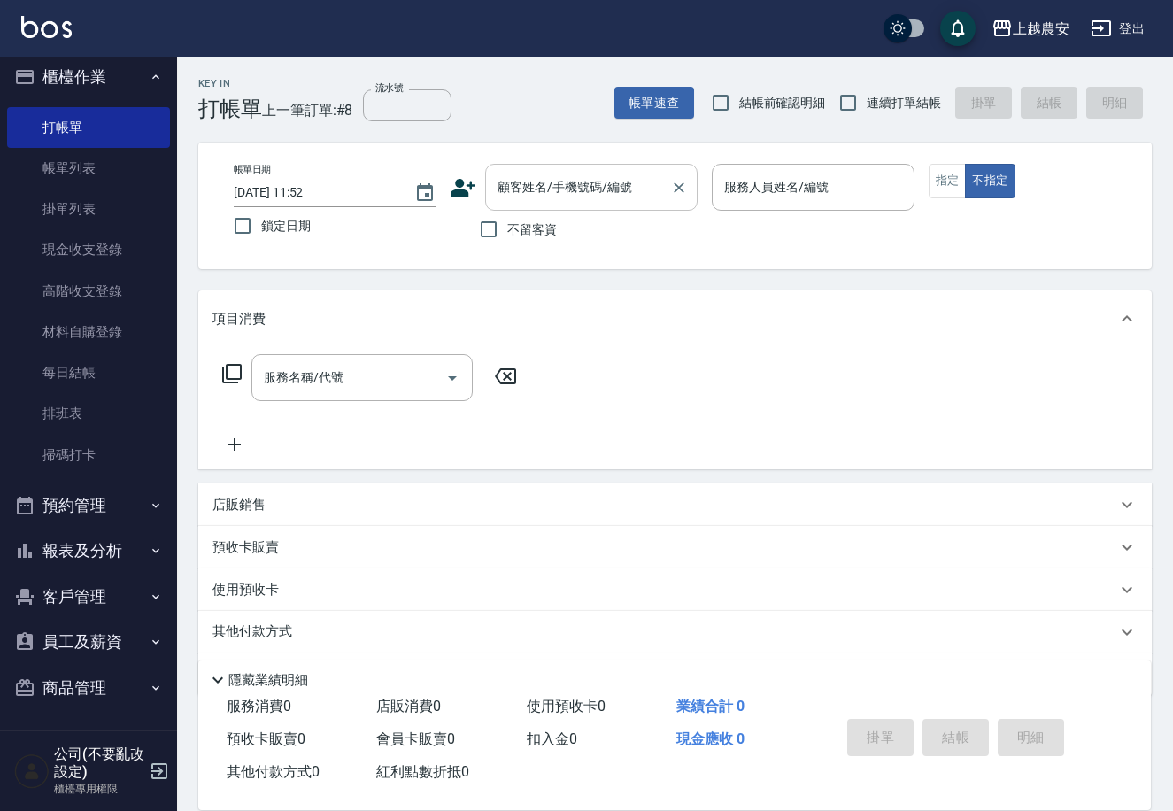
click at [515, 176] on div "顧客姓名/手機號碼/編號 顧客姓名/手機號碼/編號" at bounding box center [591, 187] width 212 height 47
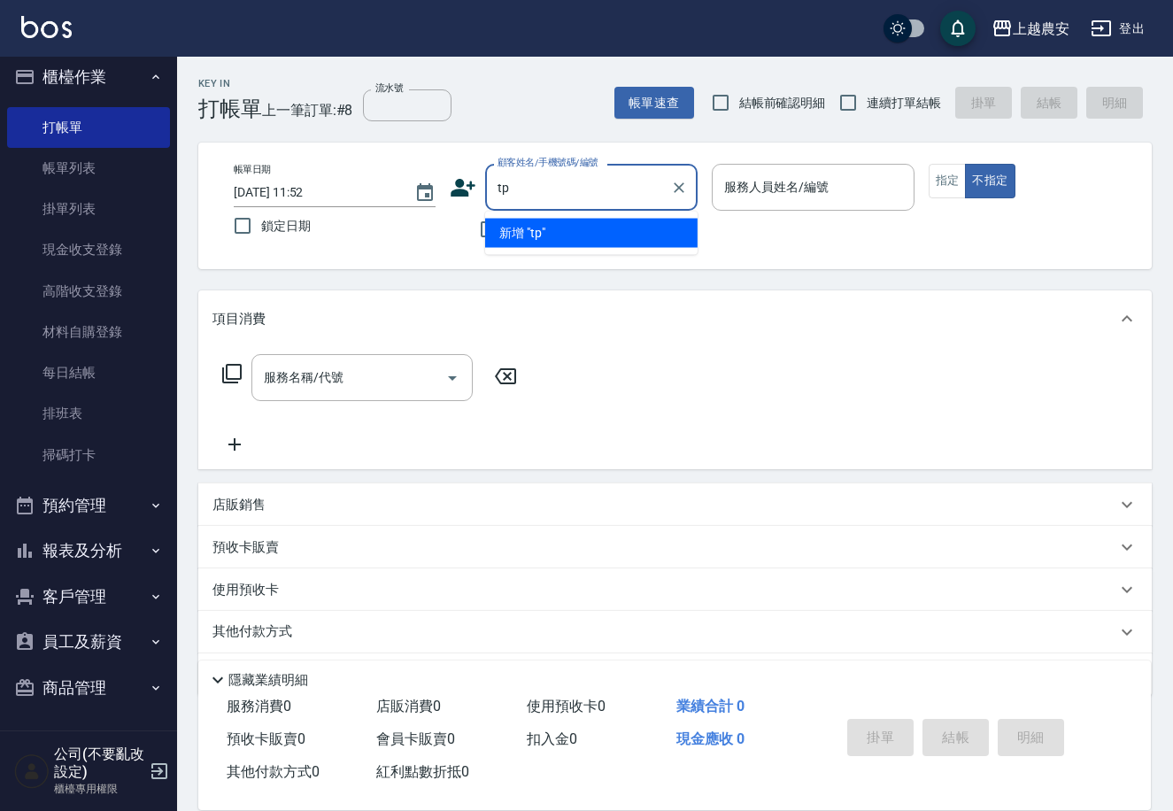
type input "t"
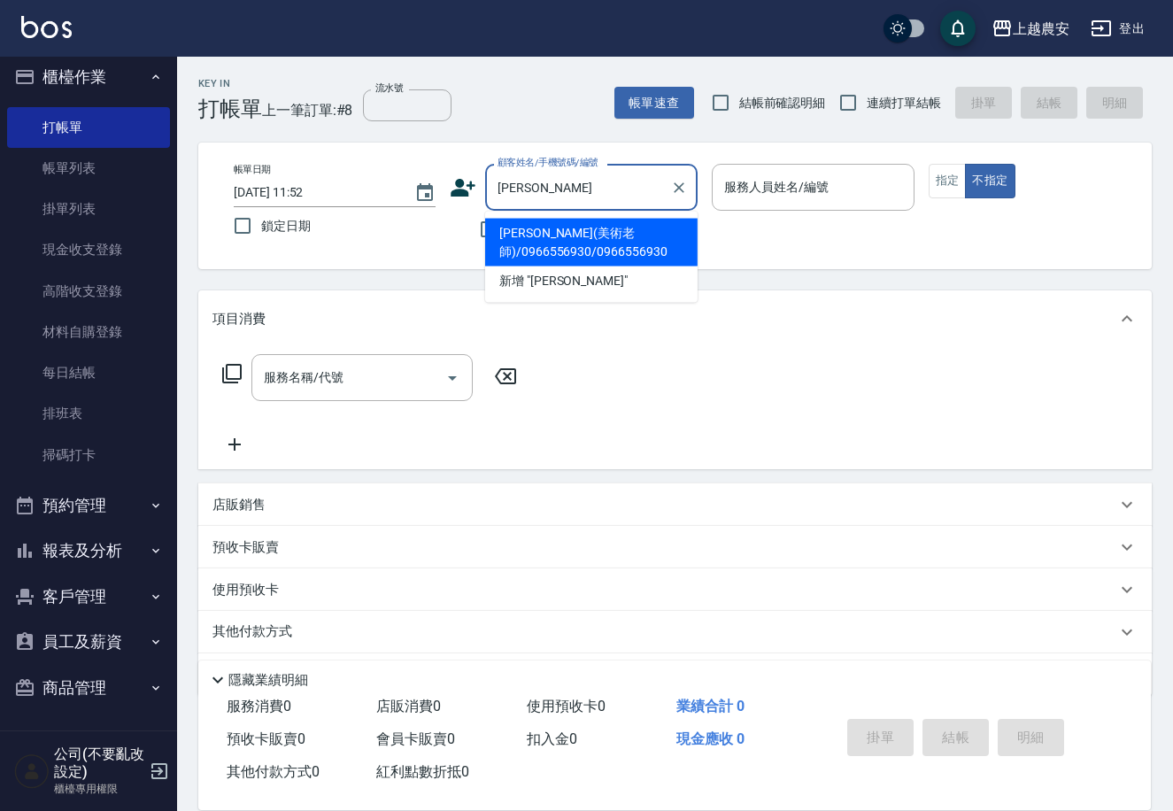
click at [632, 246] on li "[PERSON_NAME](美術老師)/0966556930/0966556930" at bounding box center [591, 243] width 212 height 48
type input "[PERSON_NAME](美術老師)/0966556930/0966556930"
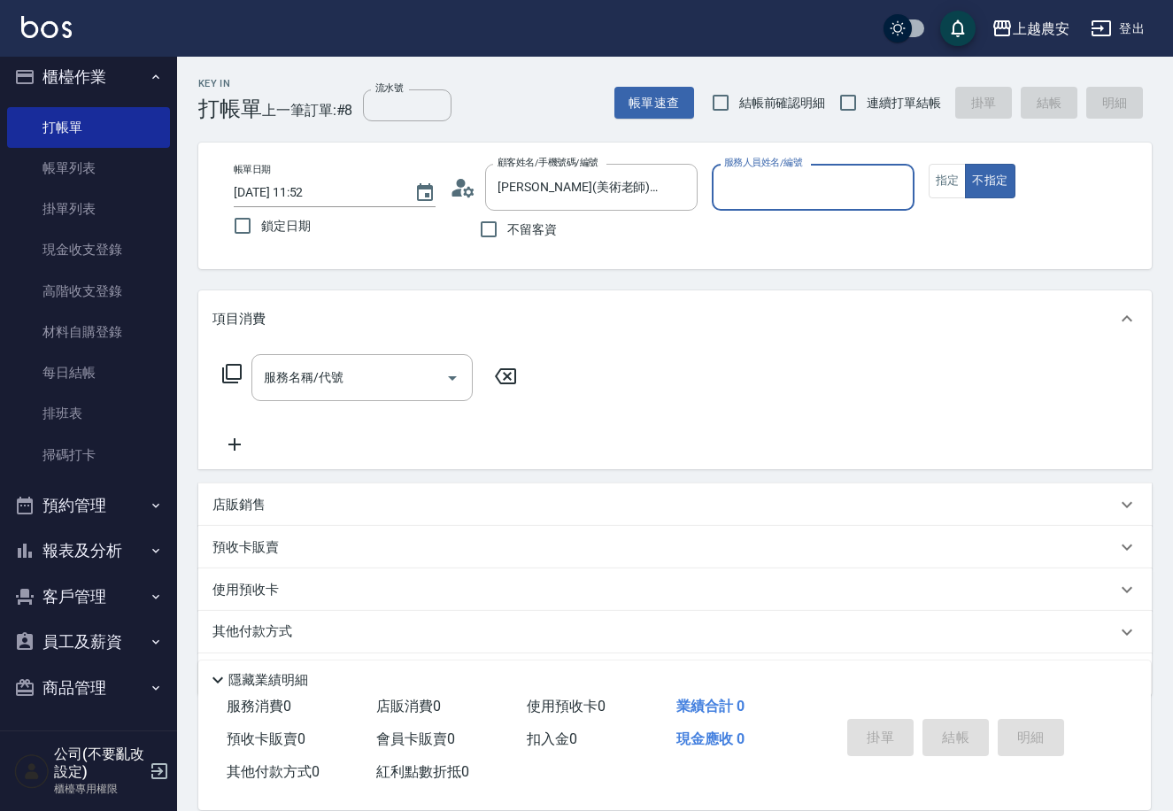
type input "Candy-7"
click at [898, 198] on button "Clear" at bounding box center [895, 187] width 25 height 25
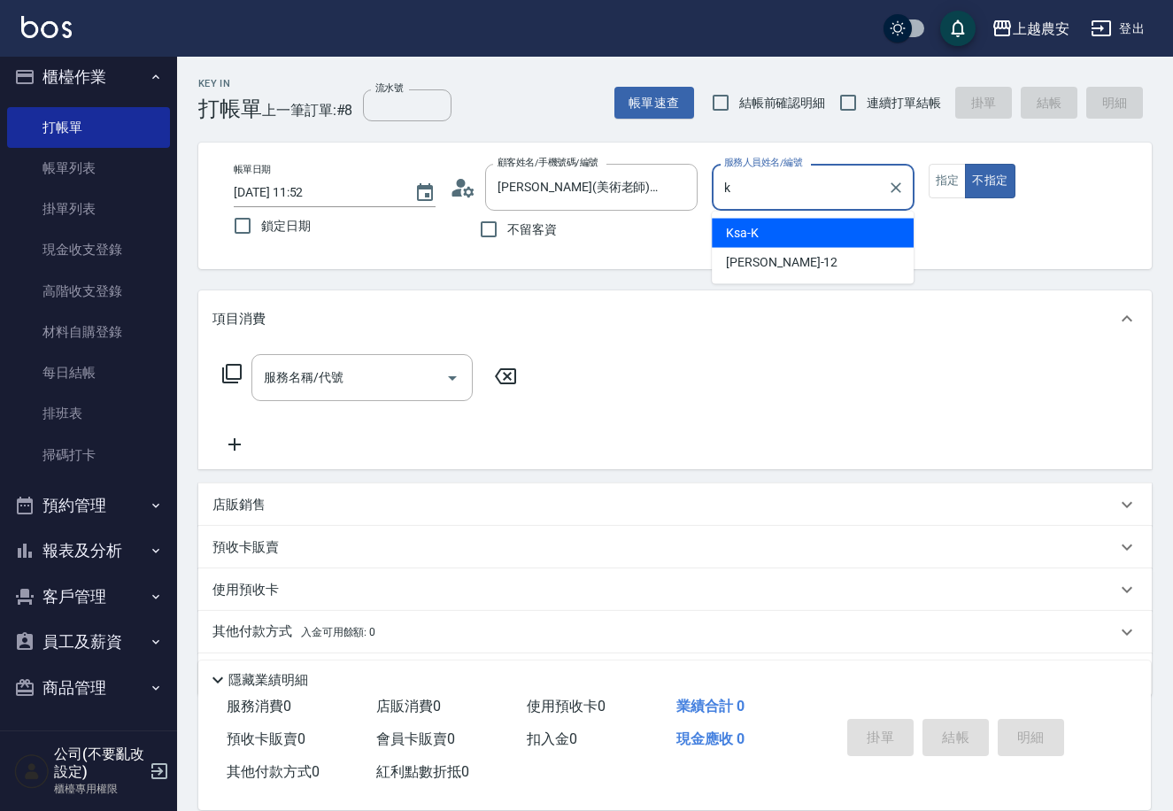
click at [885, 225] on div "Ksa -K" at bounding box center [813, 233] width 202 height 29
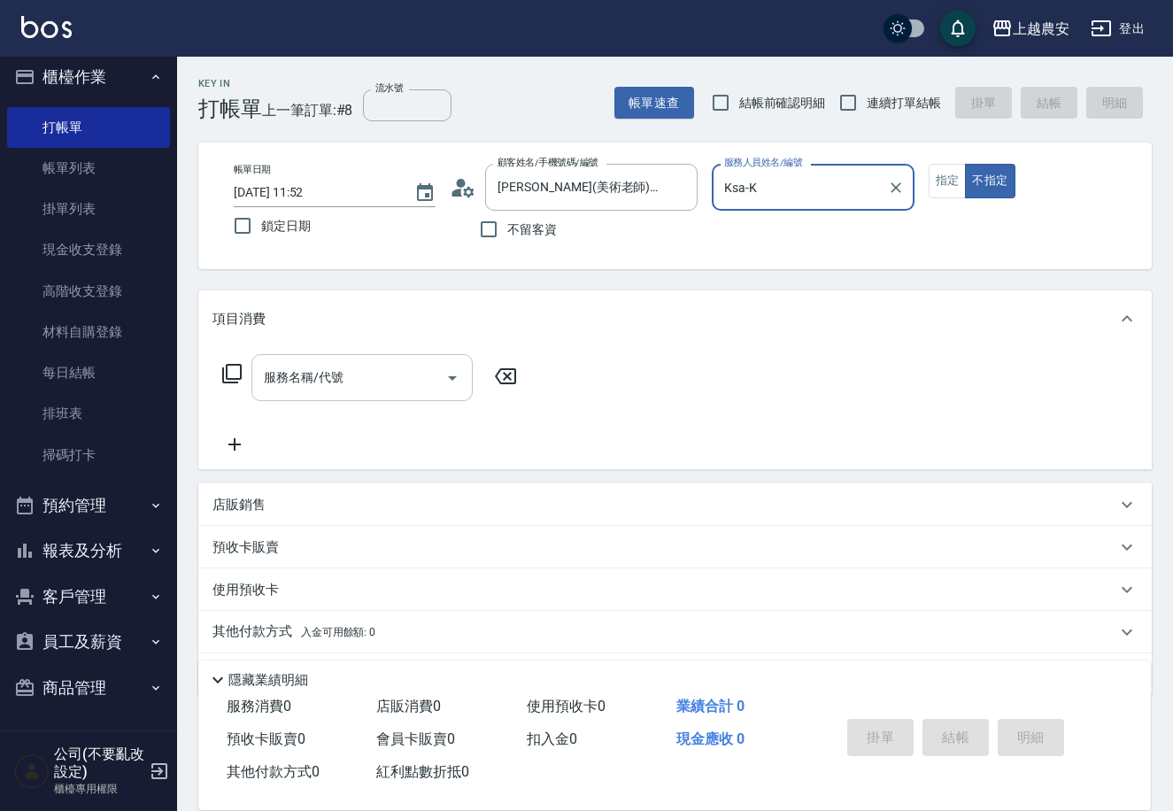
type input "Ksa-K"
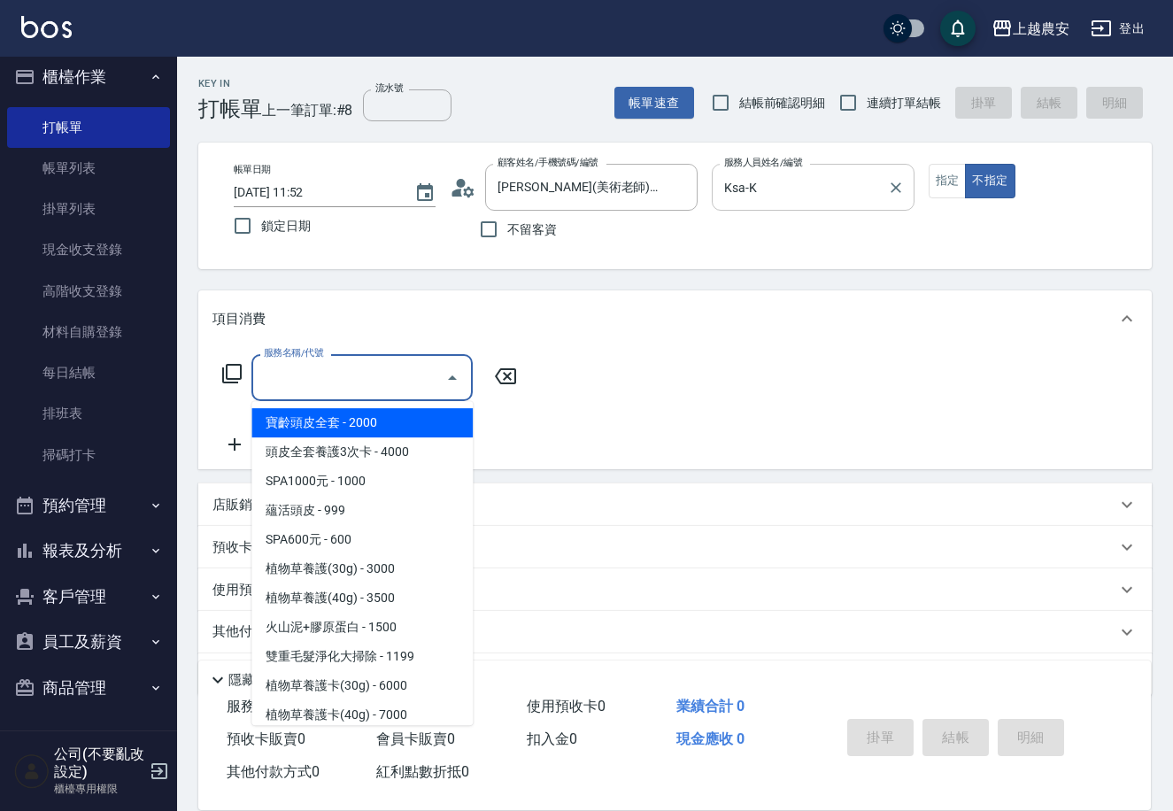
click at [410, 381] on input "服務名稱/代號" at bounding box center [348, 377] width 179 height 31
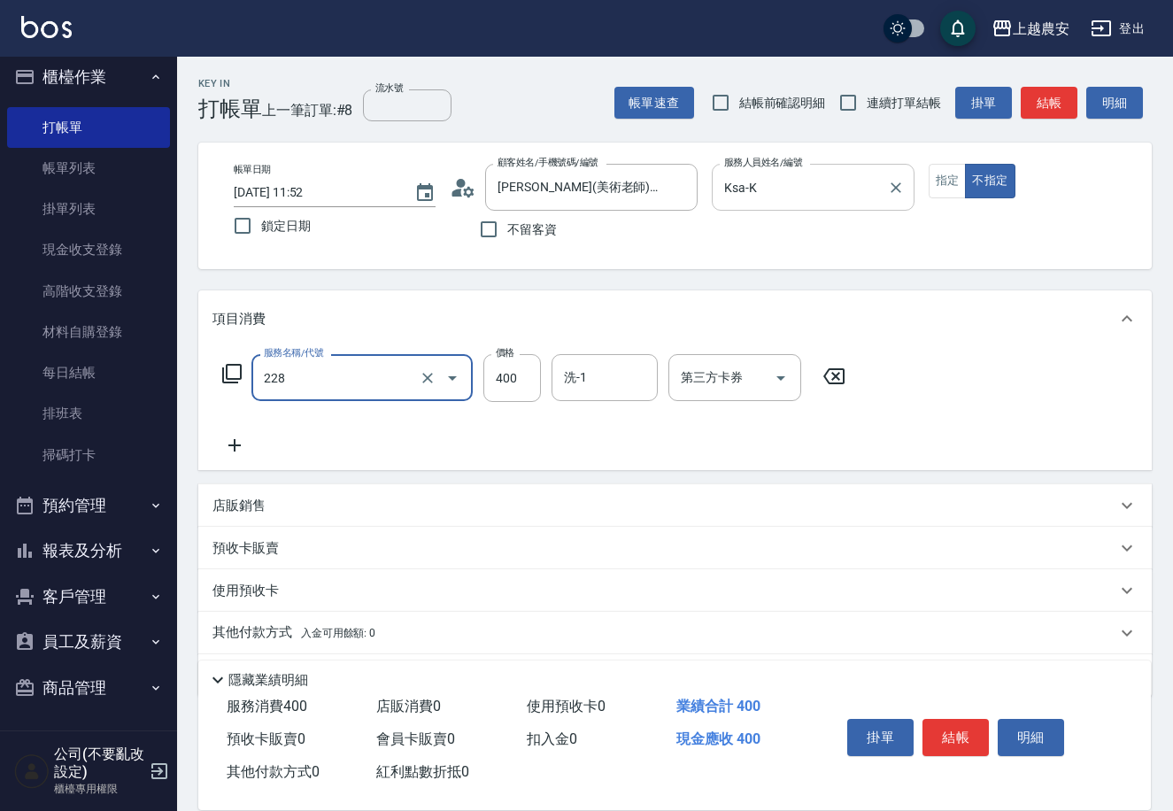
type input "洗髮(228)"
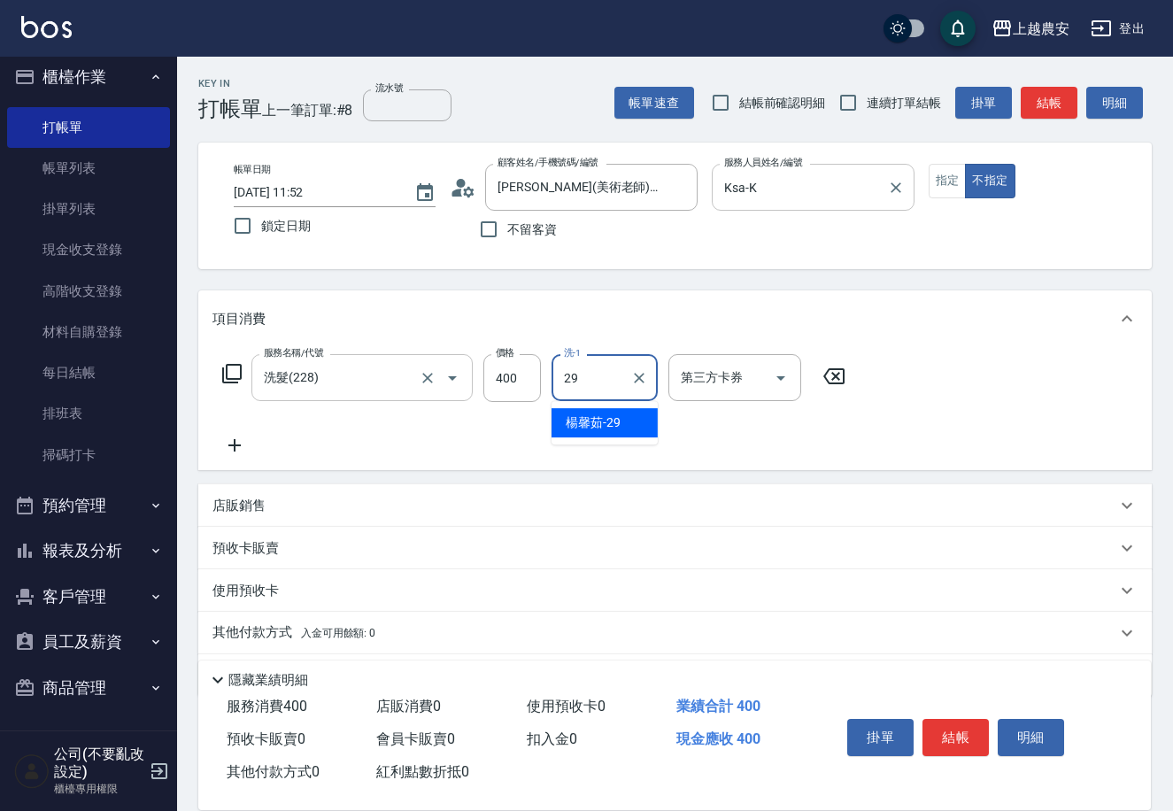
type input "[PERSON_NAME]-29"
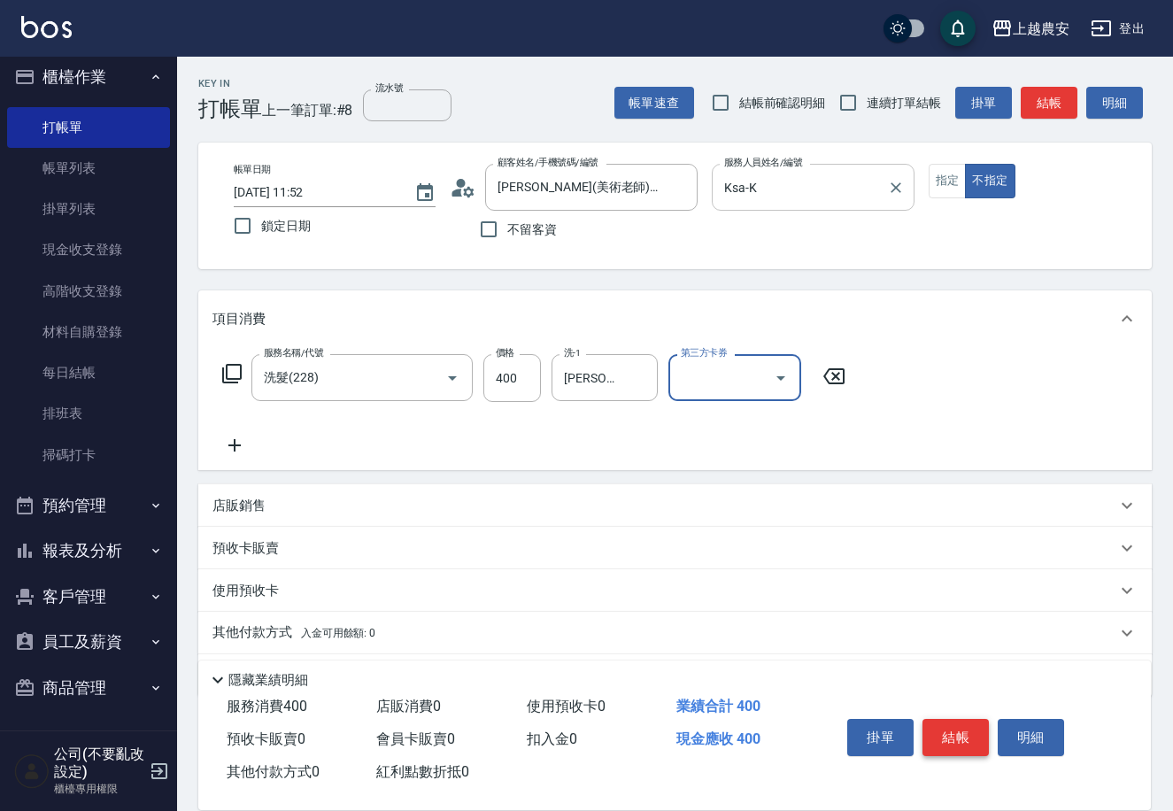
click at [956, 724] on button "結帳" at bounding box center [955, 737] width 66 height 37
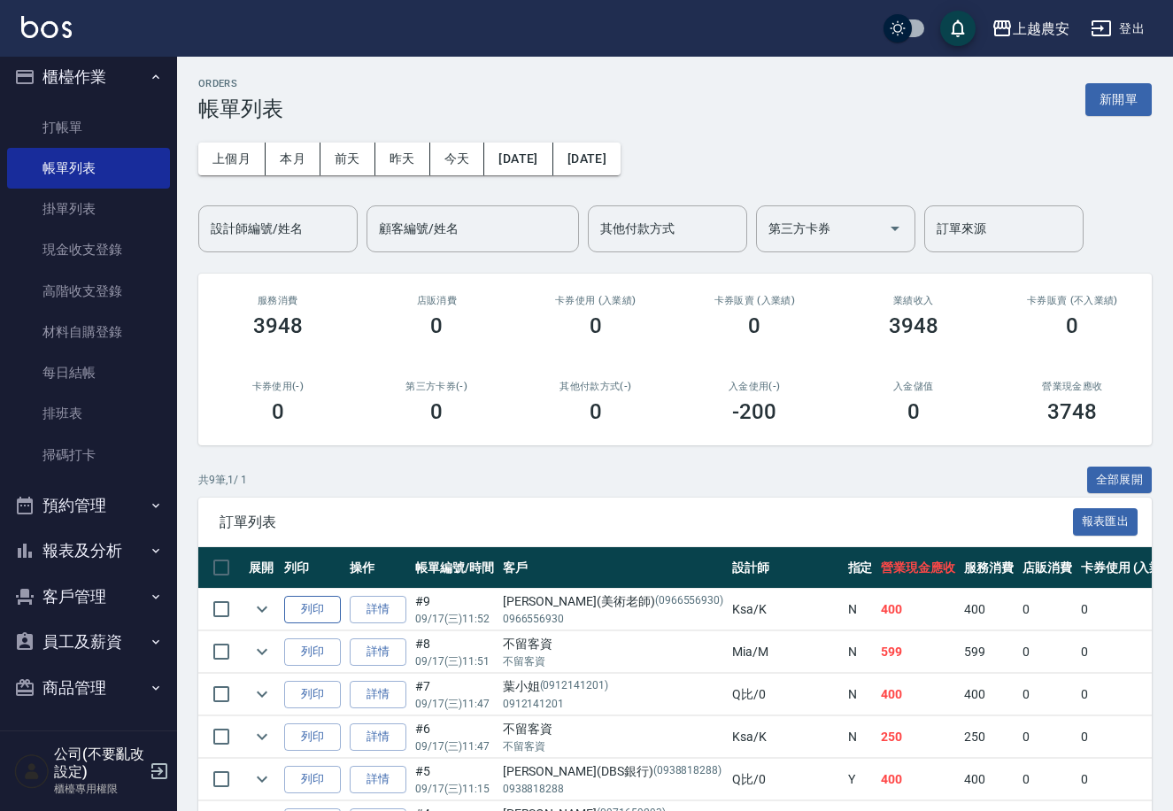
click at [334, 608] on button "列印" at bounding box center [312, 609] width 57 height 27
click at [367, 610] on link "詳情" at bounding box center [378, 609] width 57 height 27
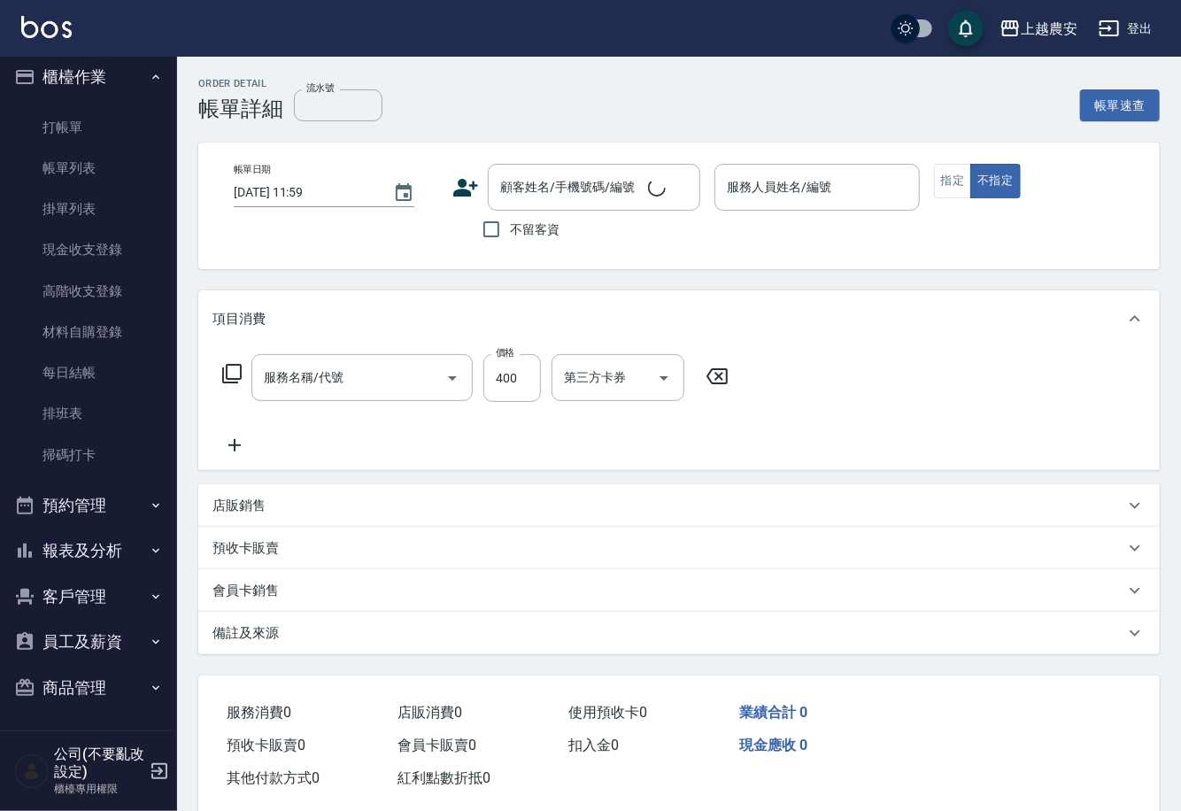
type input "[DATE] 11:52"
type input "Ksa-K"
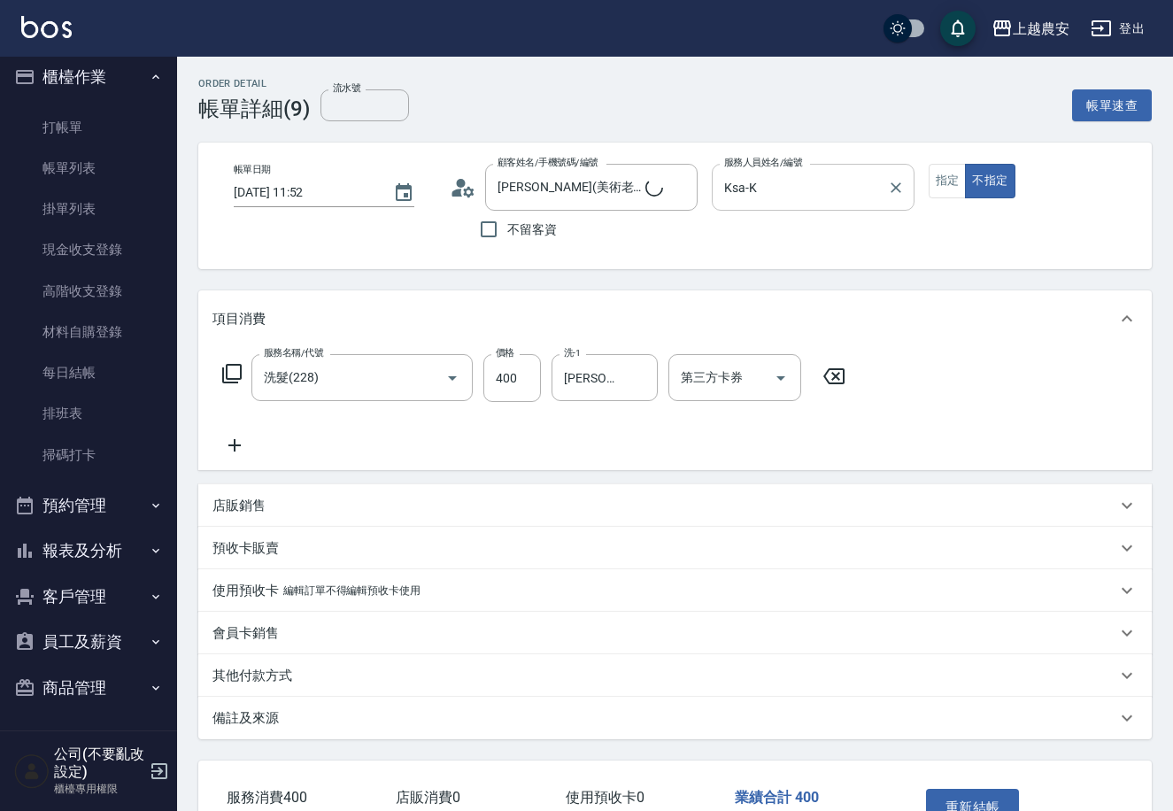
type input "[PERSON_NAME](美術老師)/0966556930/0966556930"
type input "洗髮(228)"
click at [890, 189] on icon "Clear" at bounding box center [896, 188] width 18 height 18
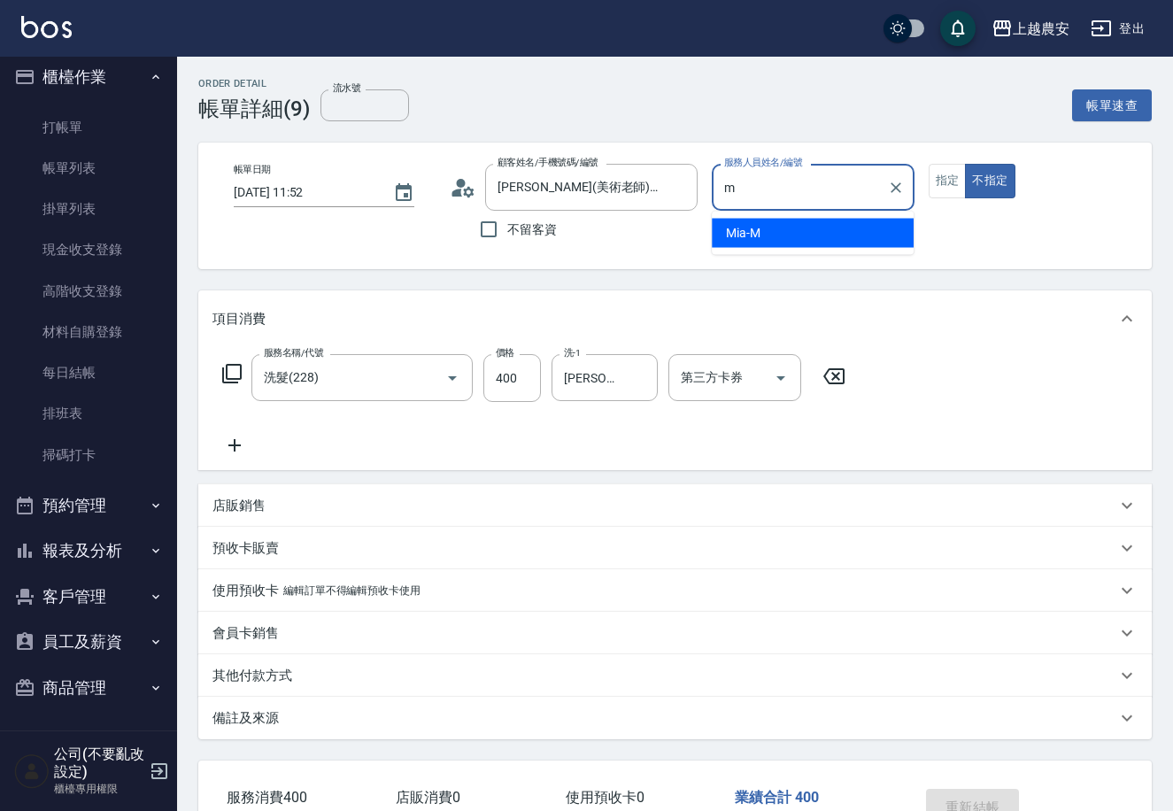
type input "Mia-M"
type button "false"
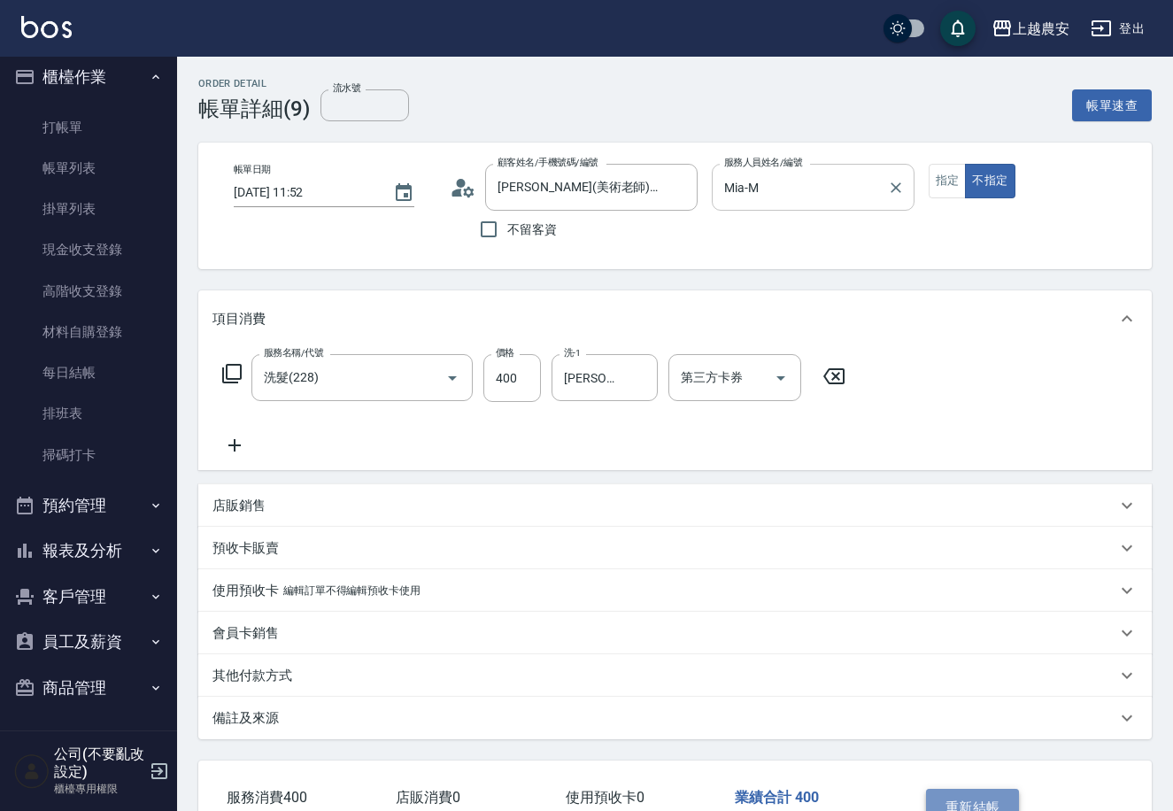
click at [979, 796] on button "重新結帳" at bounding box center [973, 807] width 94 height 37
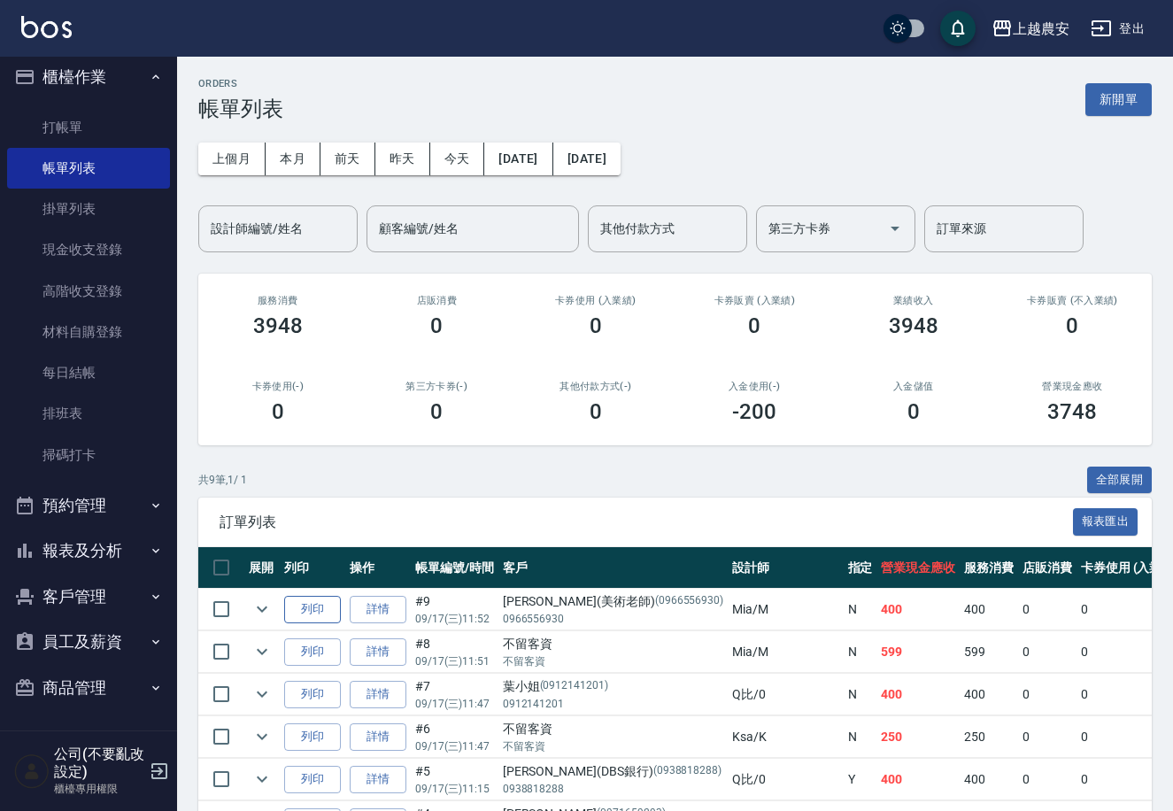
click at [335, 608] on button "列印" at bounding box center [312, 609] width 57 height 27
click at [74, 116] on link "打帳單" at bounding box center [88, 127] width 163 height 41
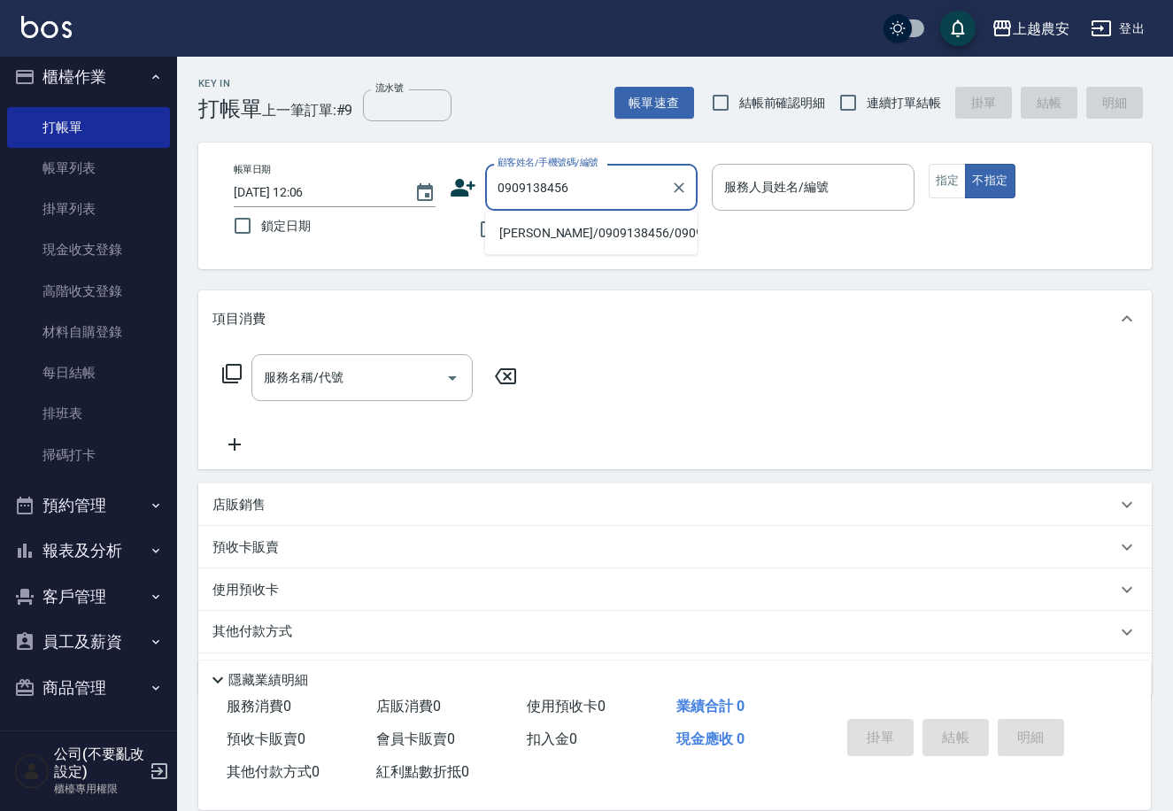
click at [613, 238] on li "[PERSON_NAME]/0909138456/0909138456" at bounding box center [591, 233] width 212 height 29
type input "[PERSON_NAME]/0909138456/0909138456"
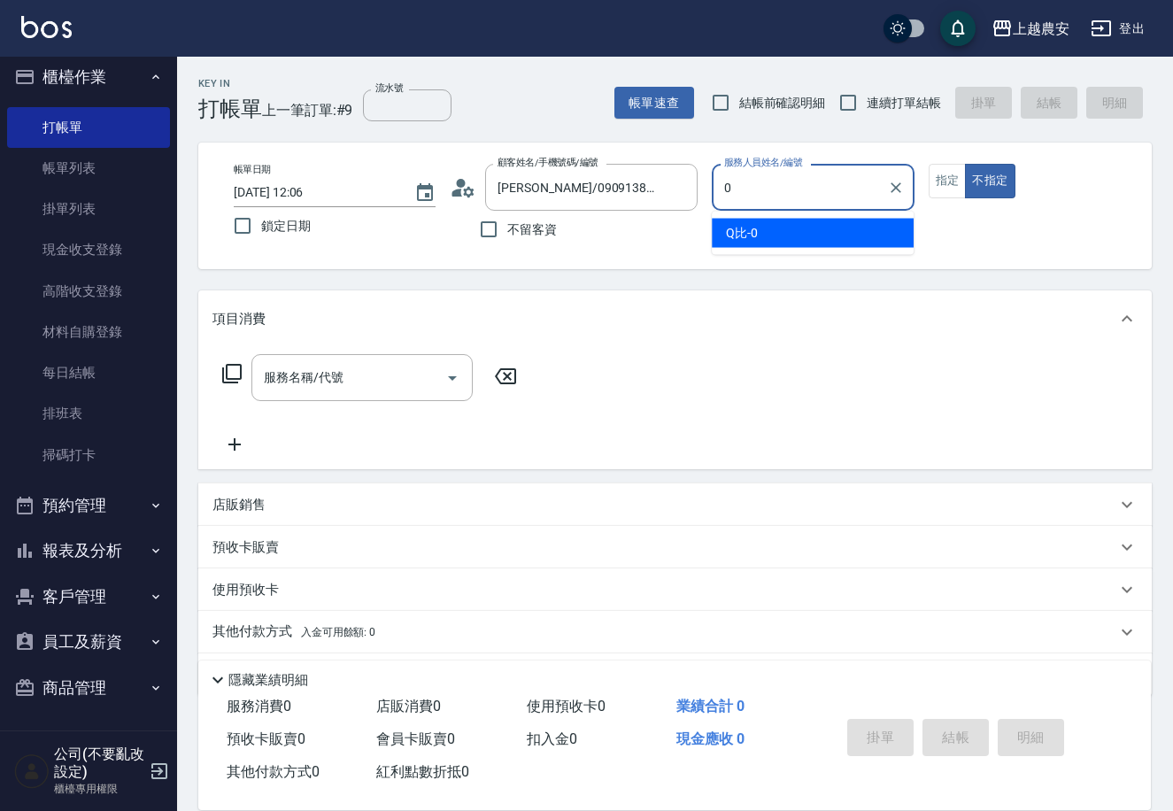
type input "0"
type button "false"
type input "Q比-0"
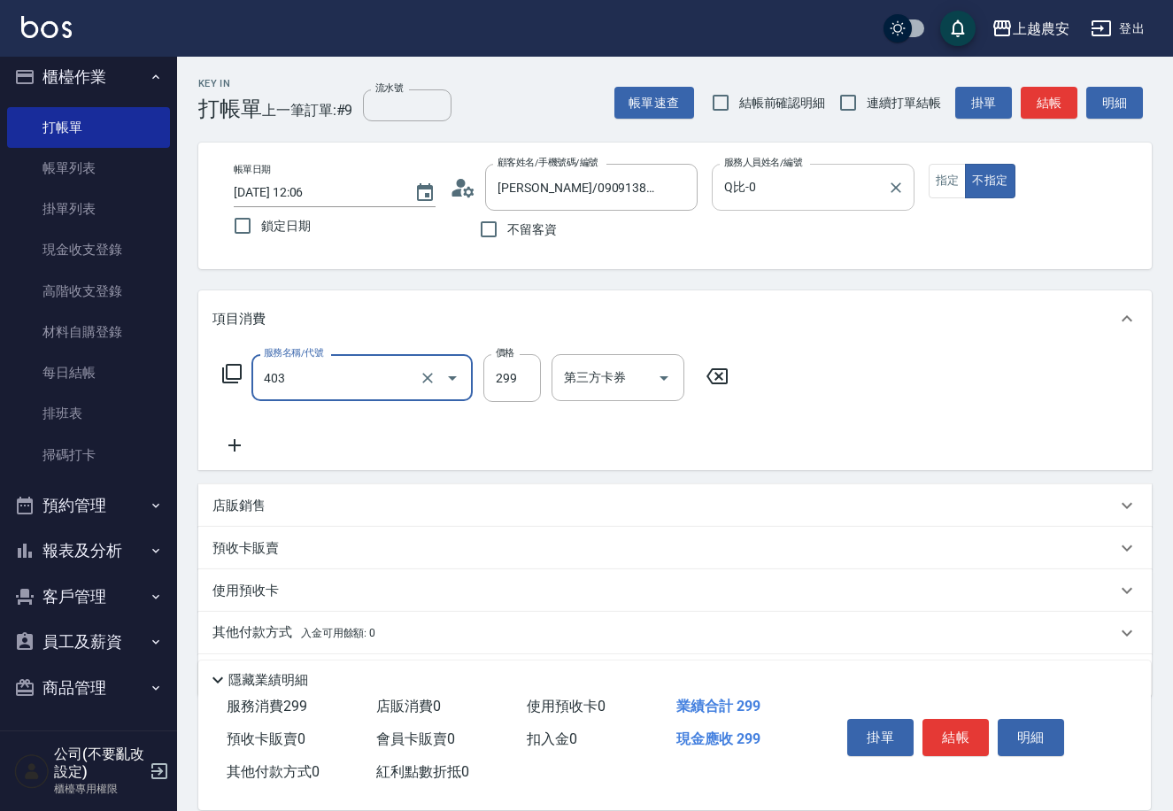
type input "剪髮(403)"
click at [953, 739] on button "結帳" at bounding box center [955, 737] width 66 height 37
